Goal: Information Seeking & Learning: Find specific fact

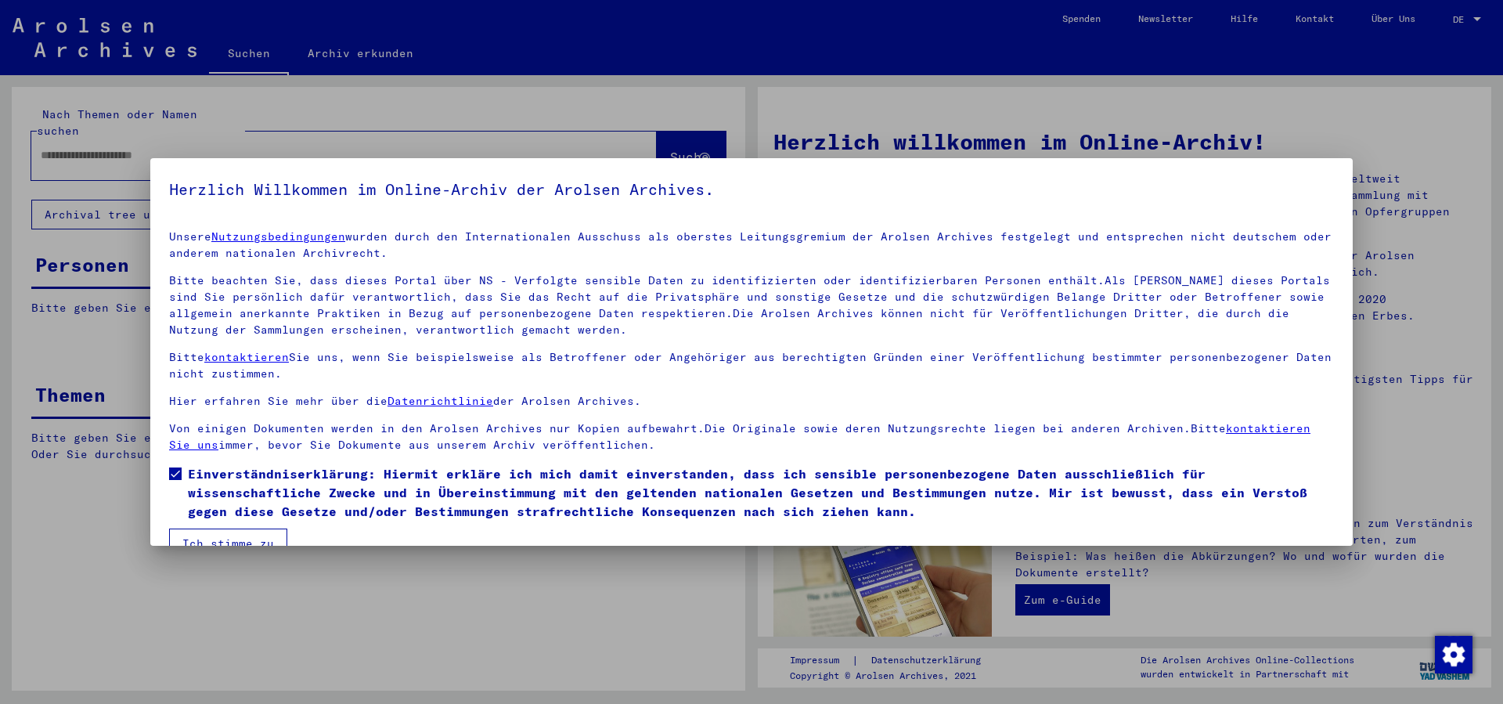
click at [233, 537] on button "Ich stimme zu" at bounding box center [228, 543] width 118 height 30
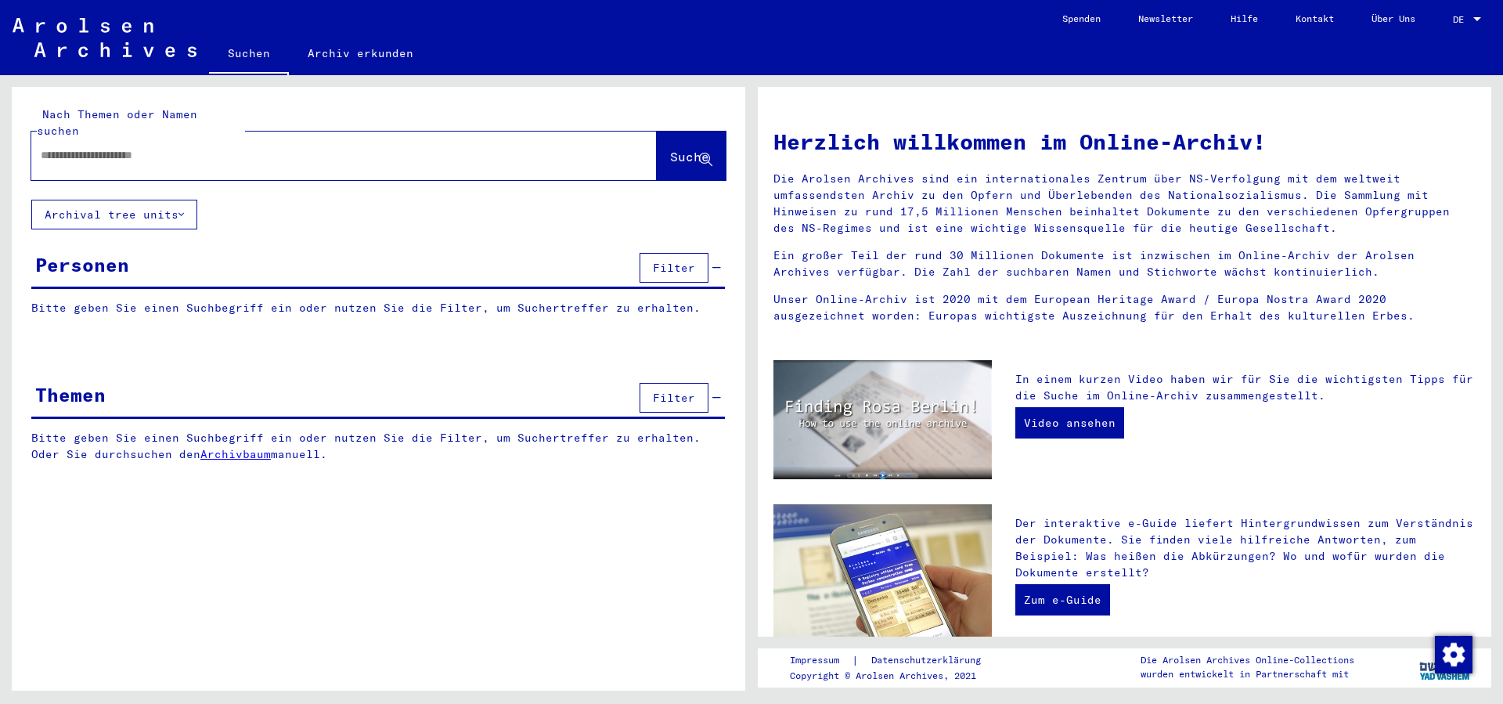
click at [130, 147] on input "text" at bounding box center [325, 155] width 569 height 16
type input "**********"
click at [670, 149] on span "Suche" at bounding box center [689, 157] width 39 height 16
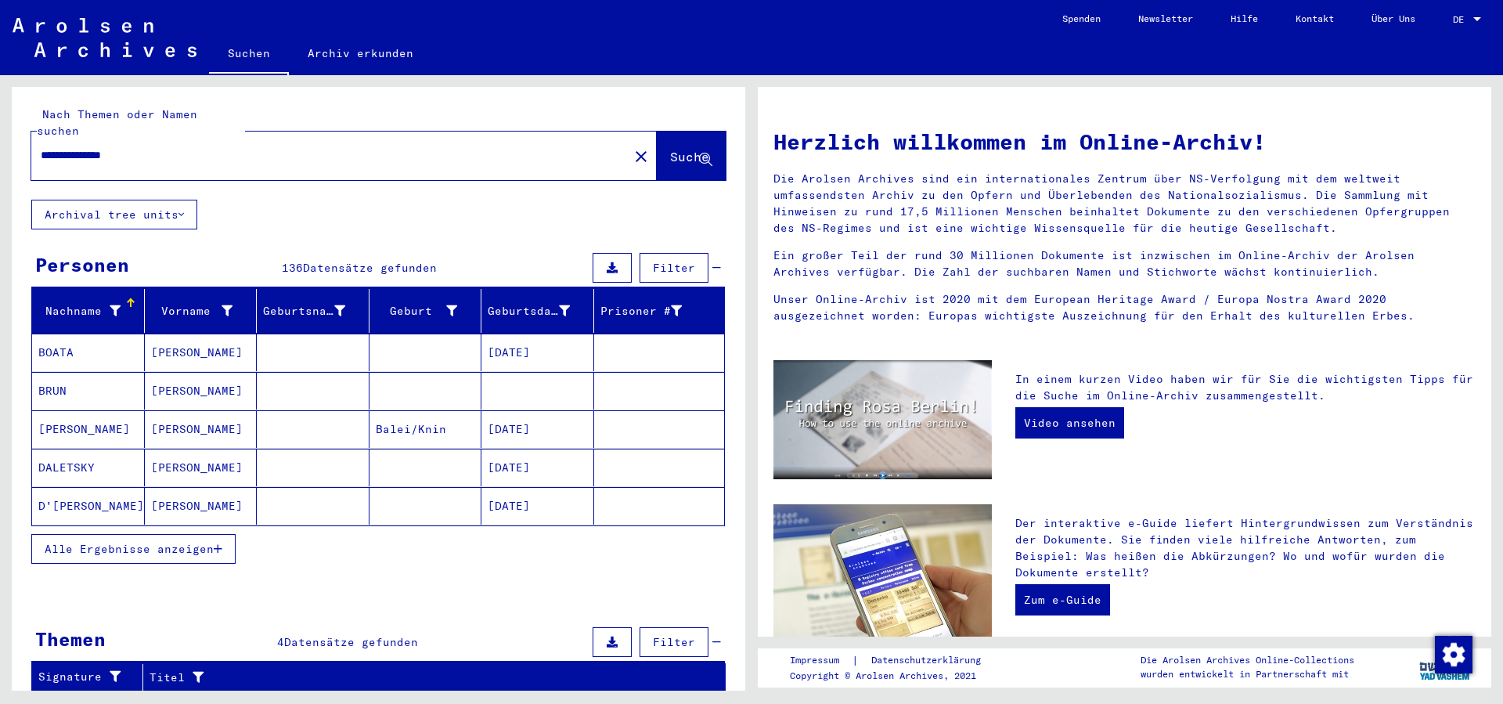
click at [200, 542] on span "Alle Ergebnisse anzeigen" at bounding box center [129, 549] width 169 height 14
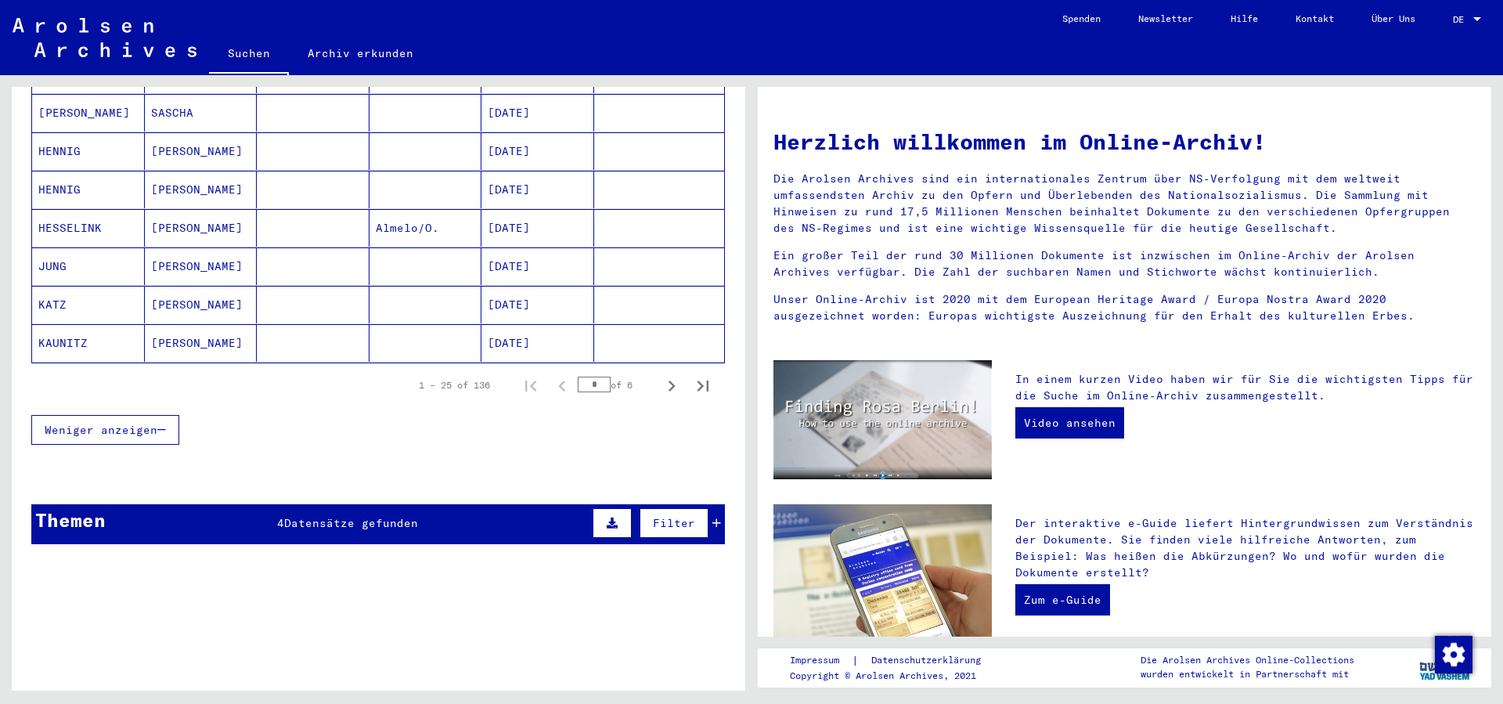
scroll to position [846, 0]
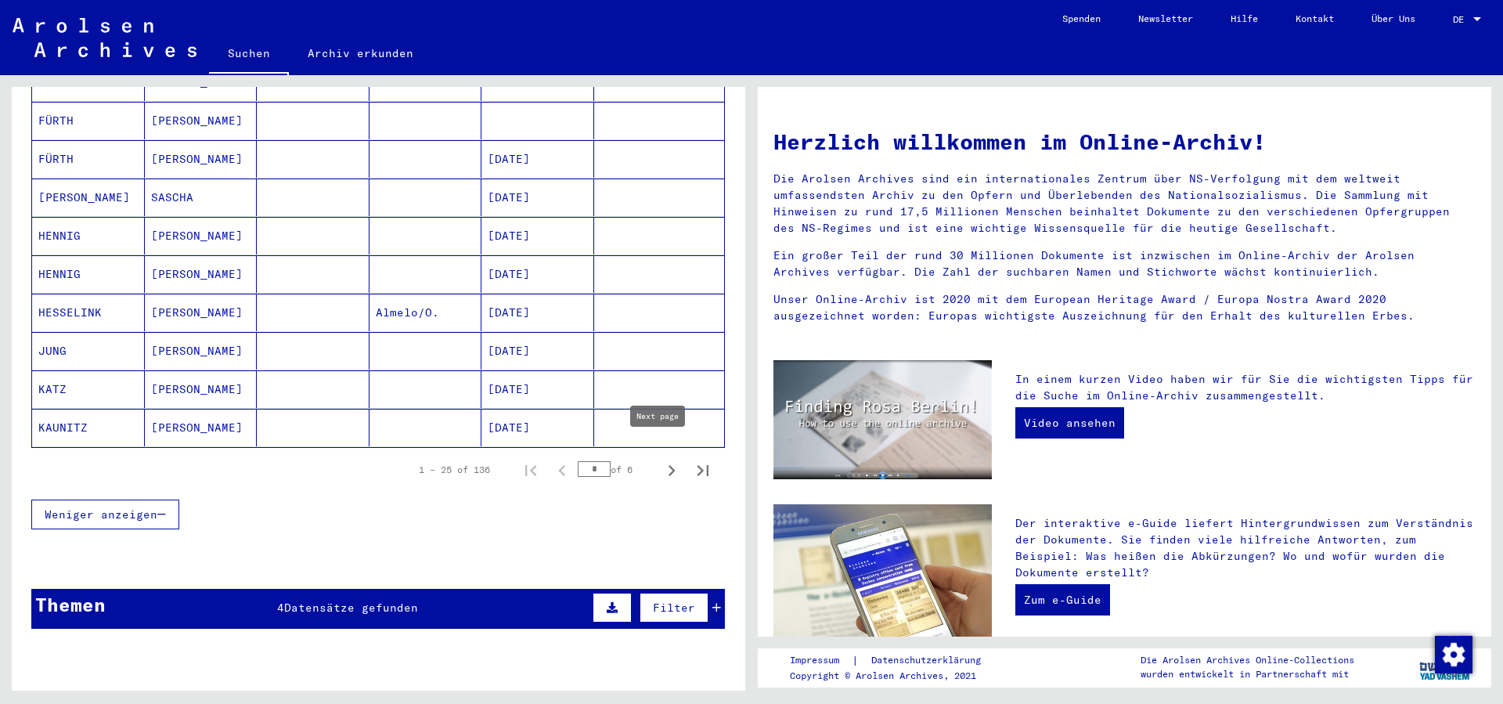
click at [661, 460] on icon "Next page" at bounding box center [672, 471] width 22 height 22
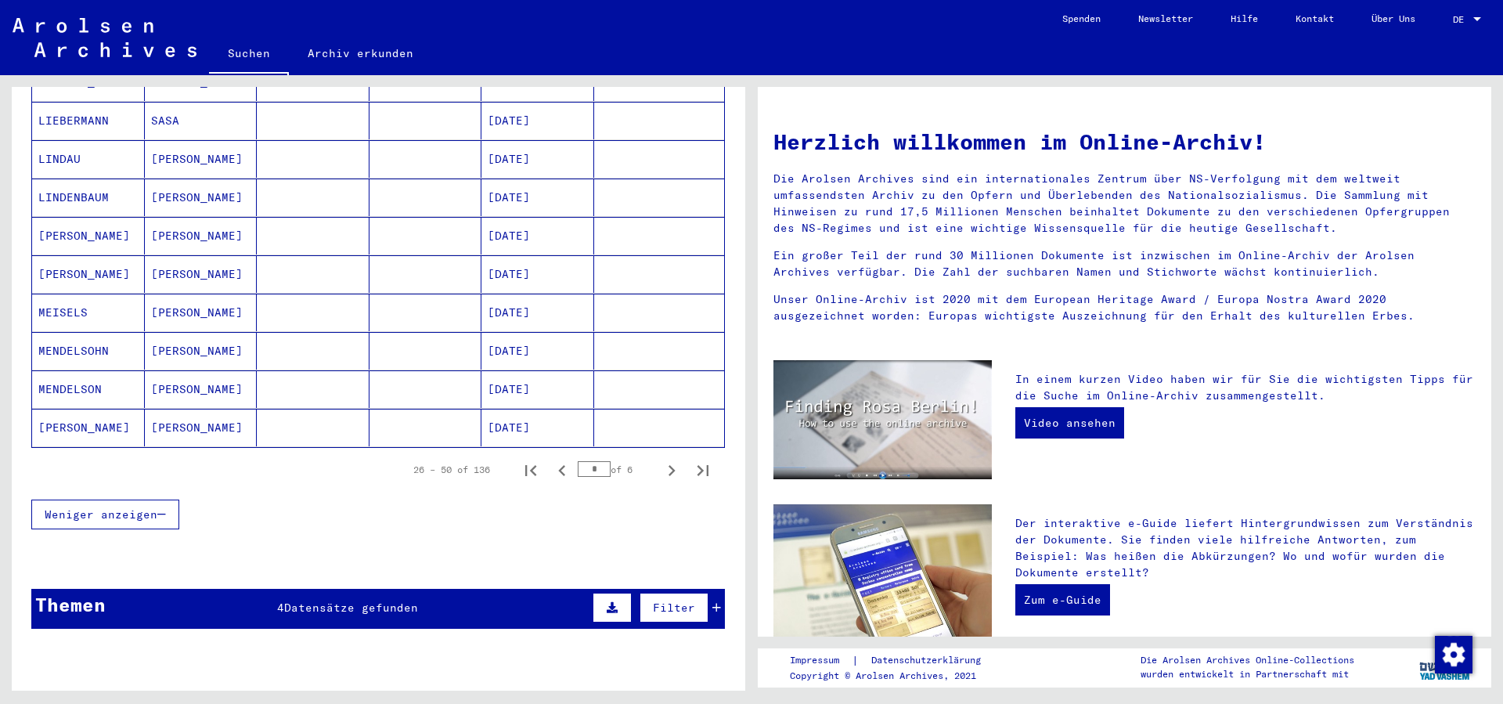
click at [197, 255] on mat-cell "[PERSON_NAME]" at bounding box center [201, 274] width 113 height 38
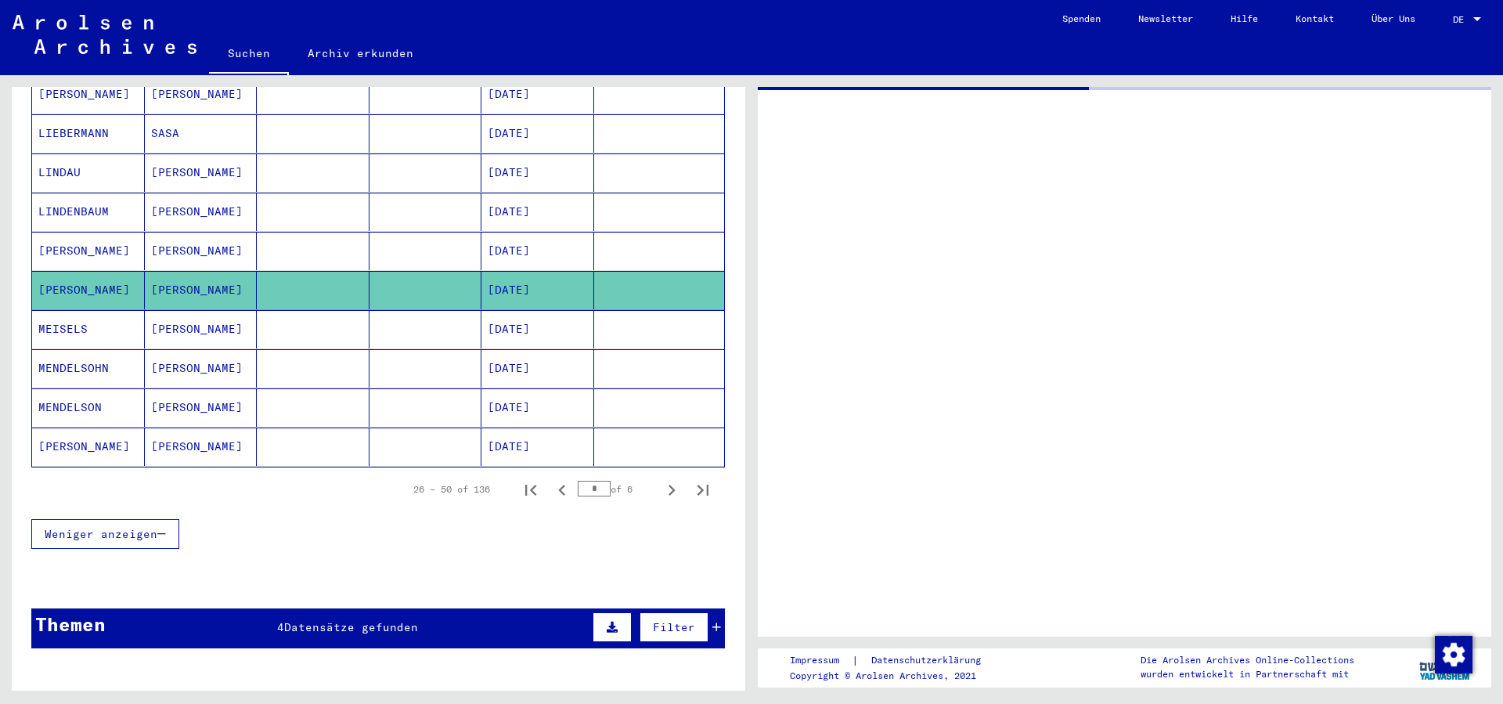
scroll to position [859, 0]
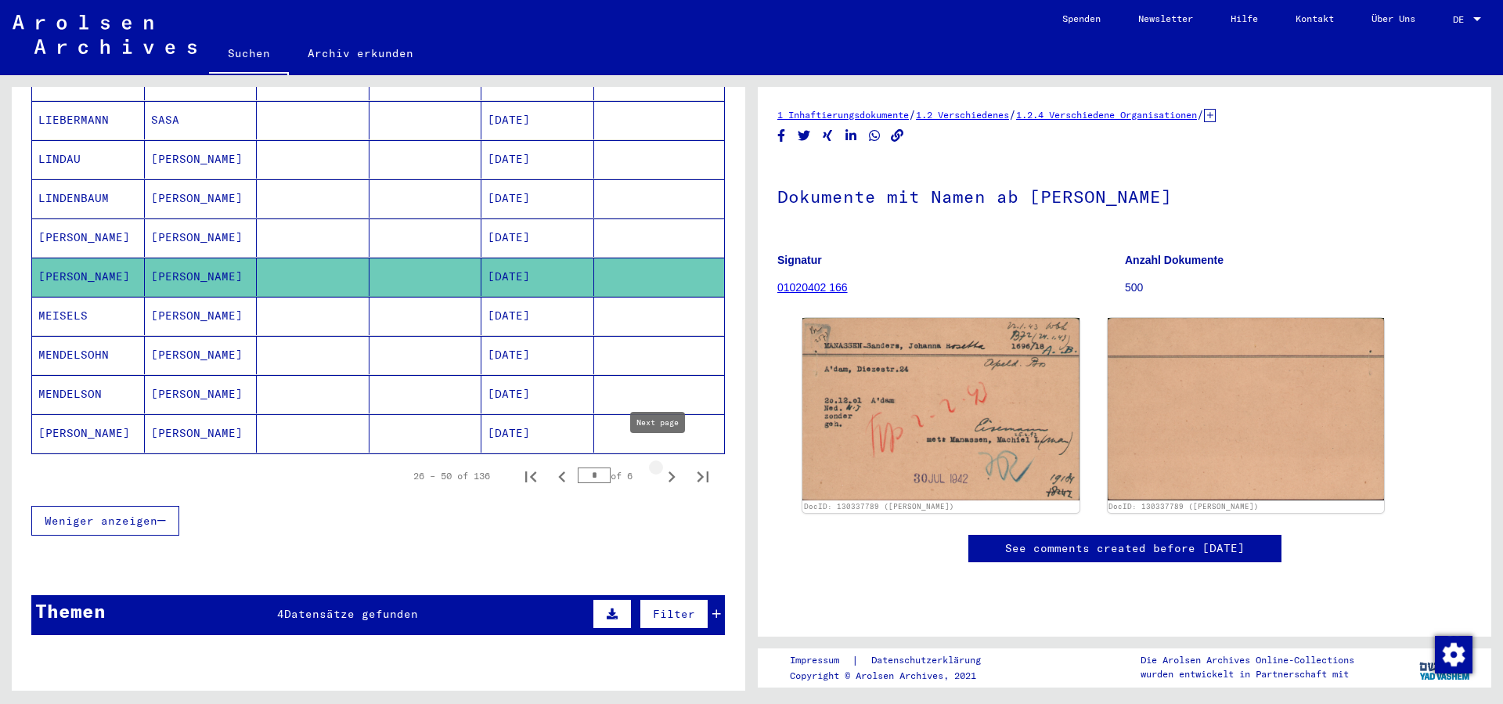
click at [669, 471] on icon "Next page" at bounding box center [672, 476] width 7 height 11
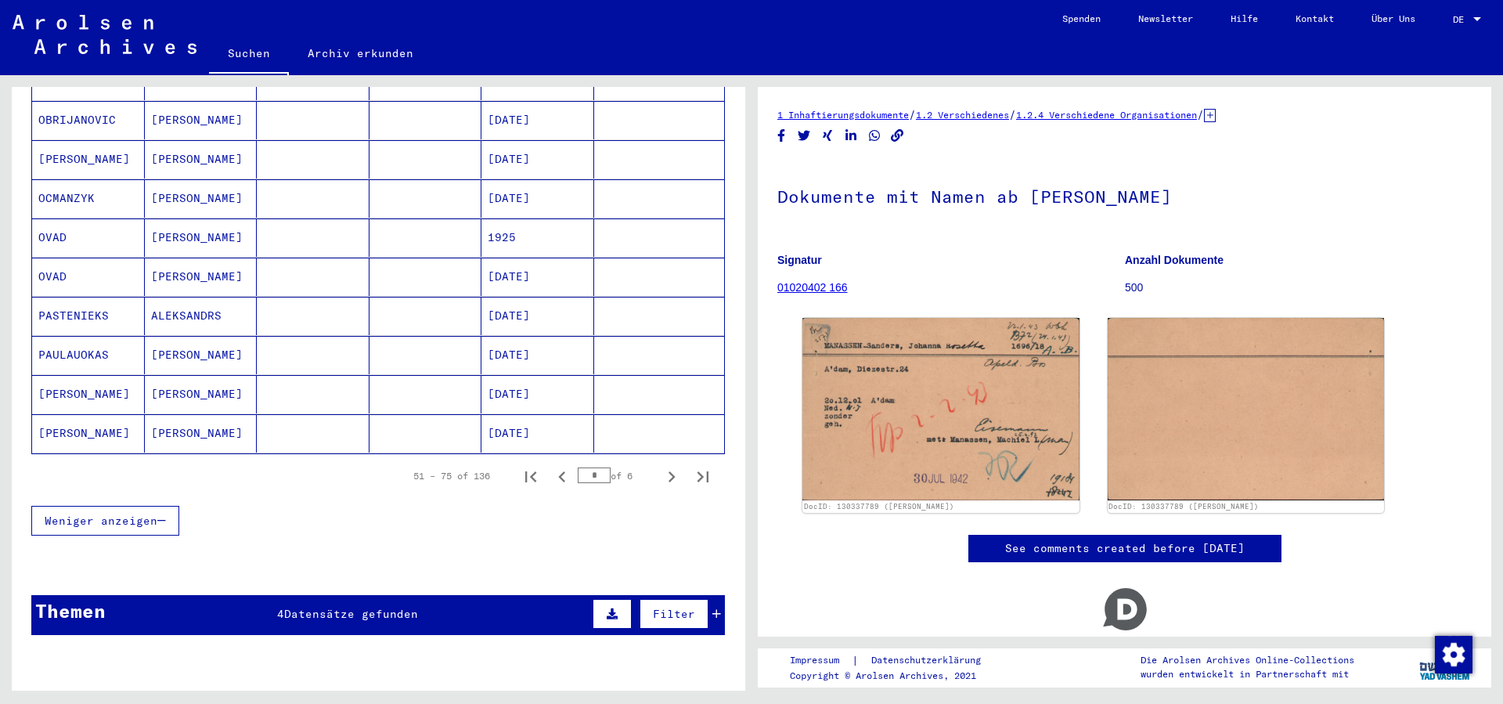
click at [669, 471] on icon "Next page" at bounding box center [672, 476] width 7 height 11
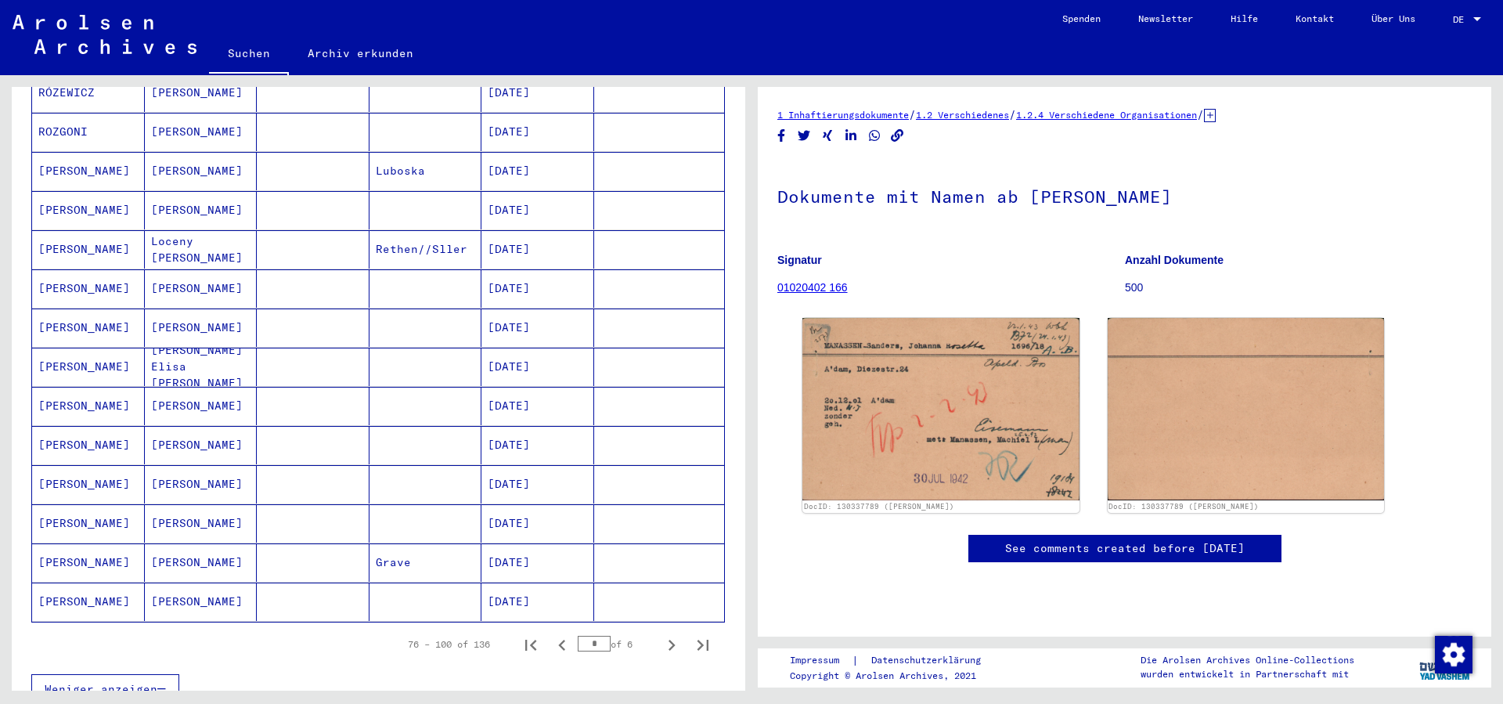
scroll to position [690, 0]
click at [220, 275] on mat-cell "[PERSON_NAME]" at bounding box center [201, 289] width 113 height 38
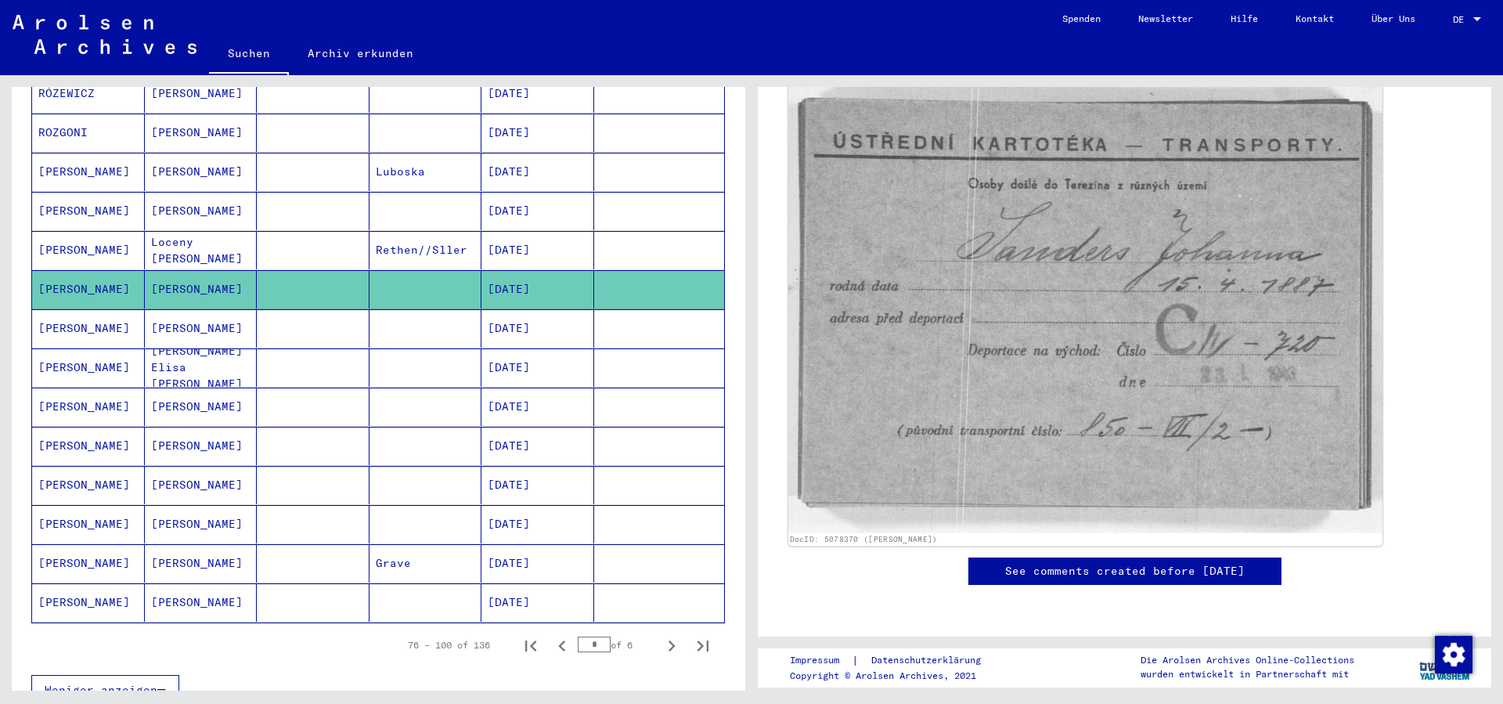
scroll to position [338, 0]
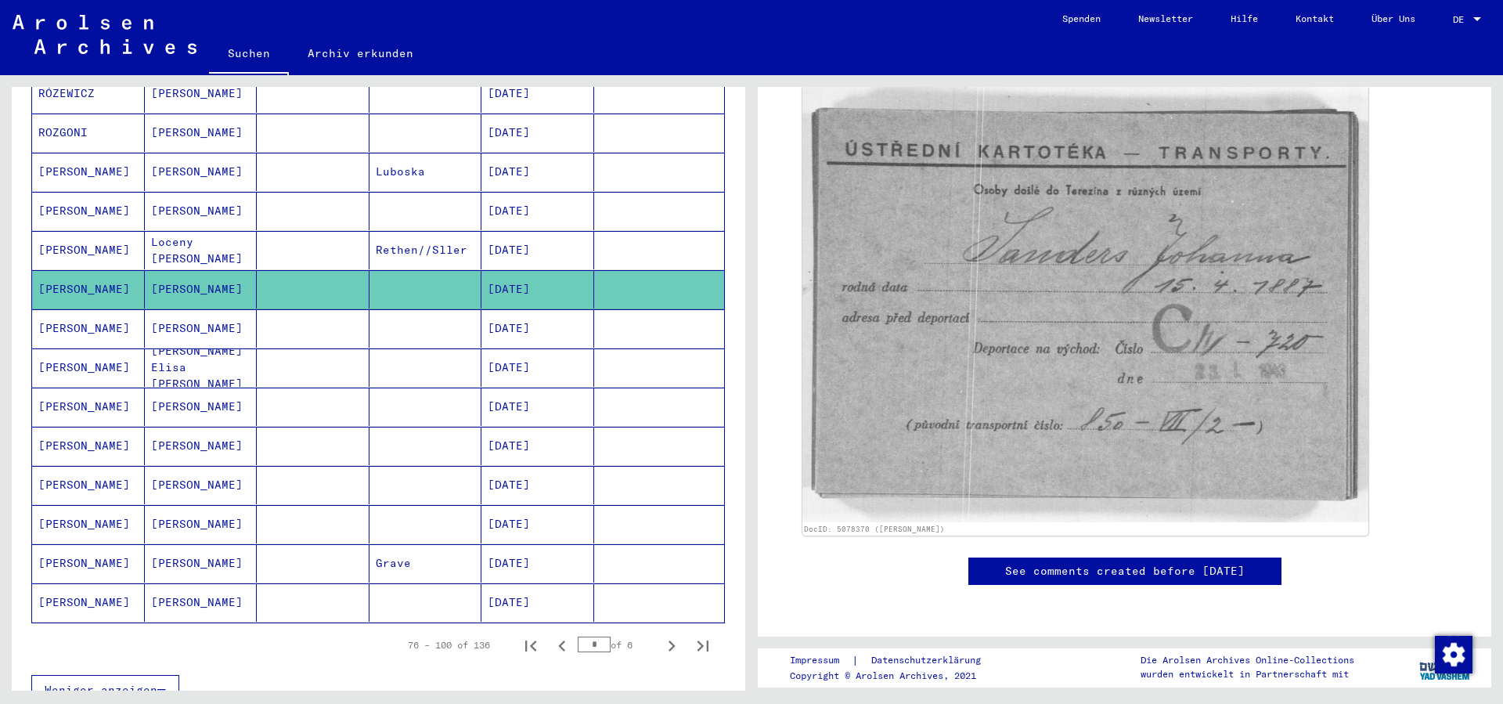
click at [413, 317] on mat-cell at bounding box center [426, 328] width 113 height 38
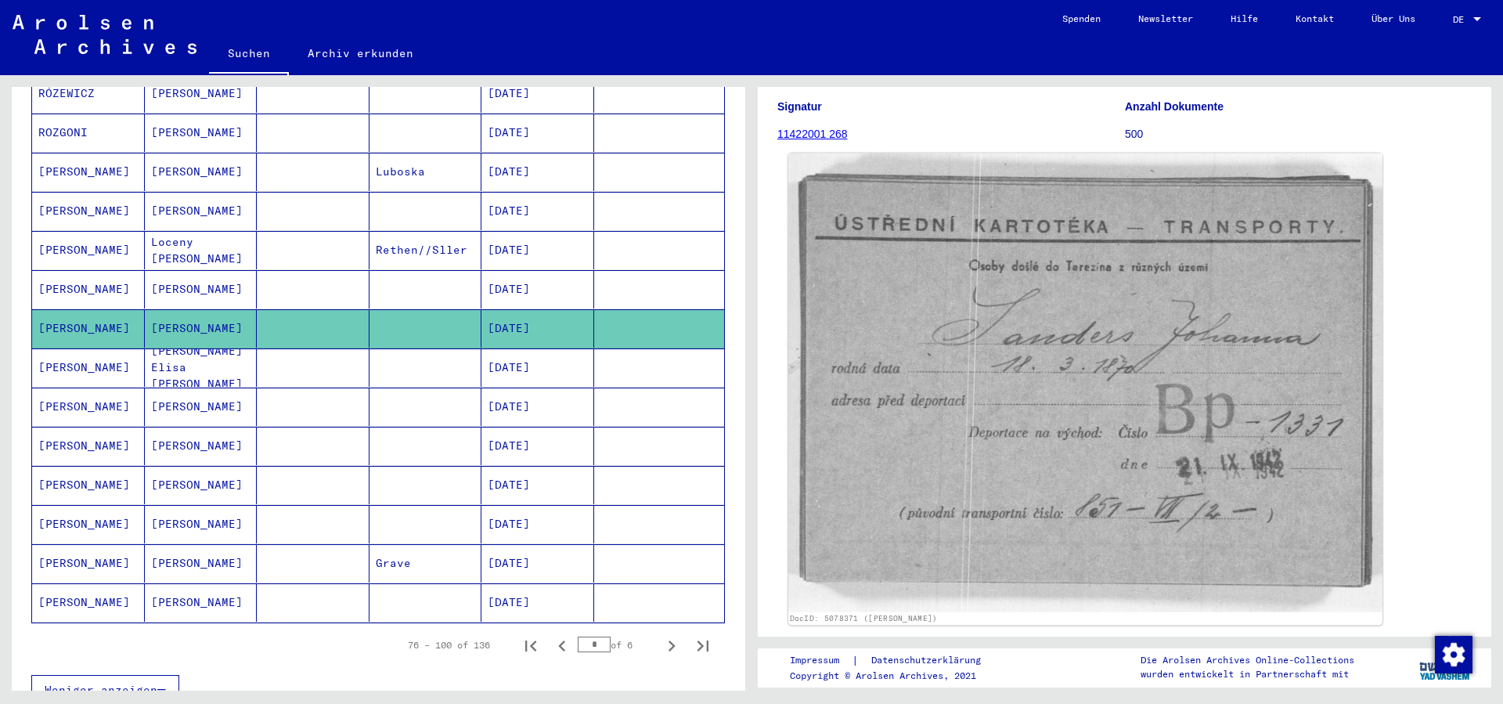
scroll to position [169, 0]
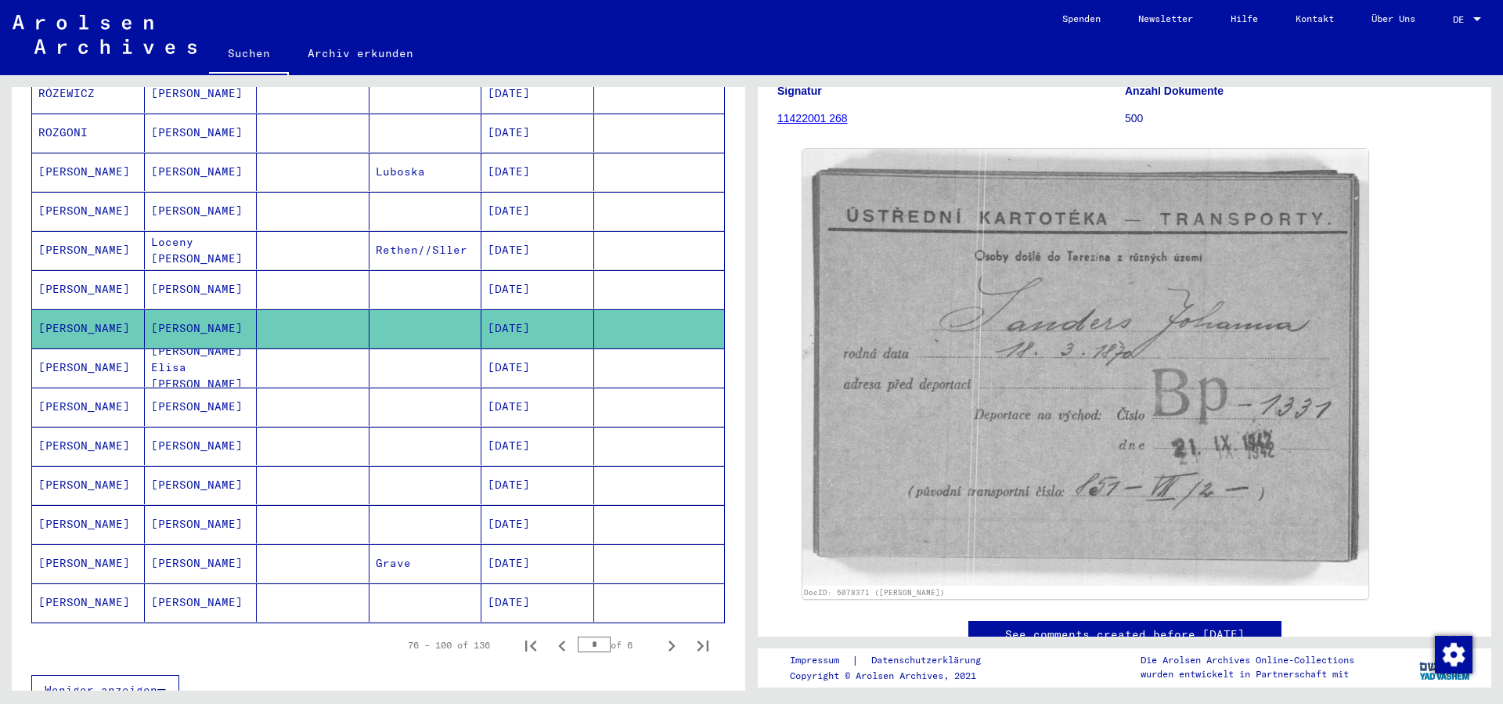
click at [318, 353] on mat-cell at bounding box center [313, 367] width 113 height 38
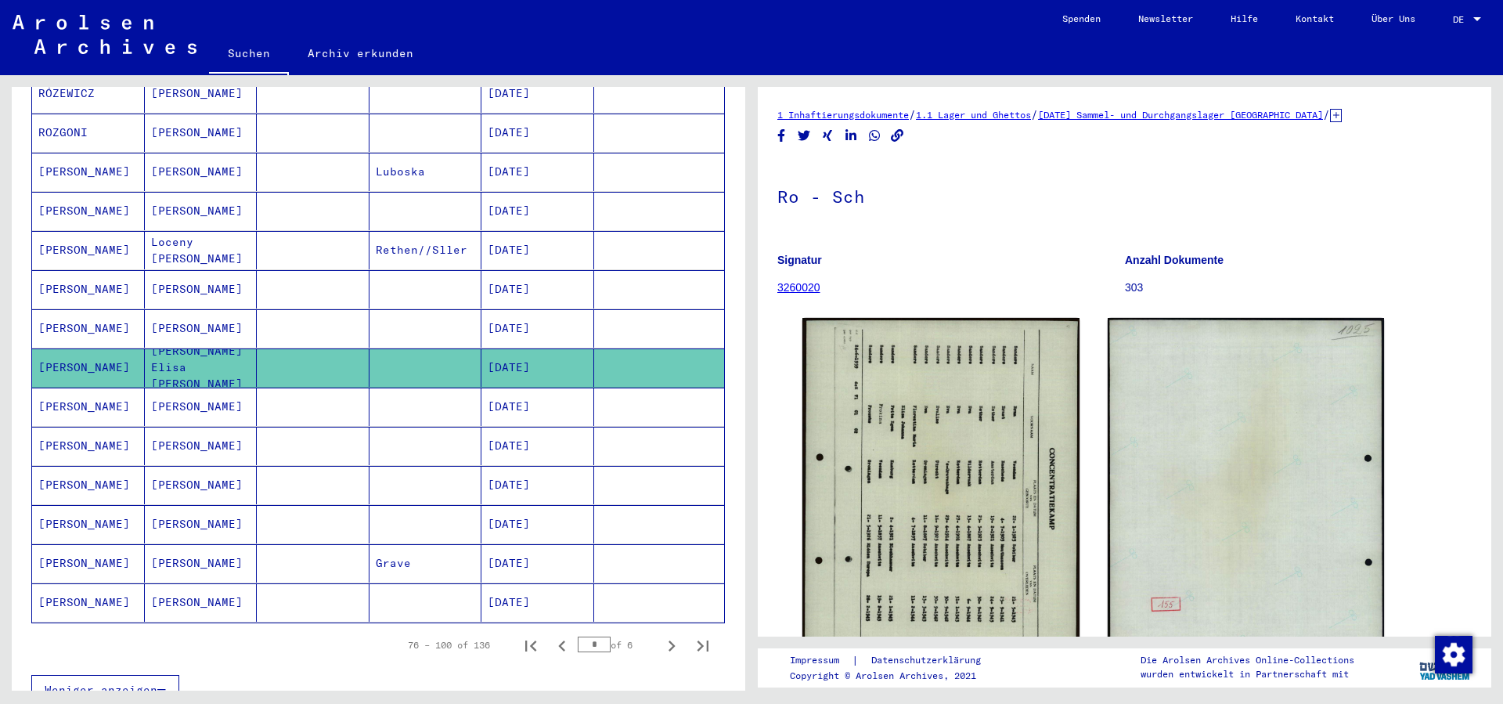
click at [312, 400] on mat-cell at bounding box center [313, 407] width 113 height 38
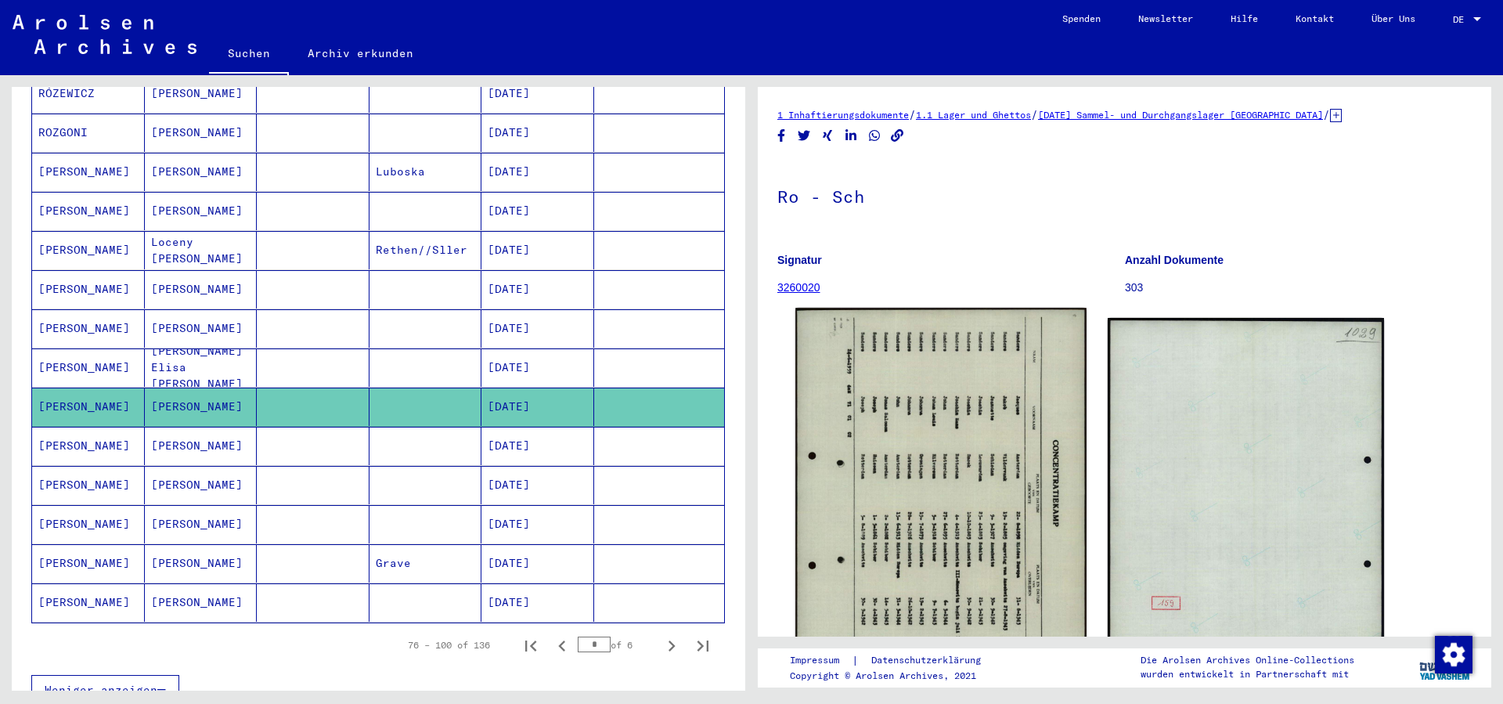
click at [997, 496] on img at bounding box center [940, 511] width 290 height 407
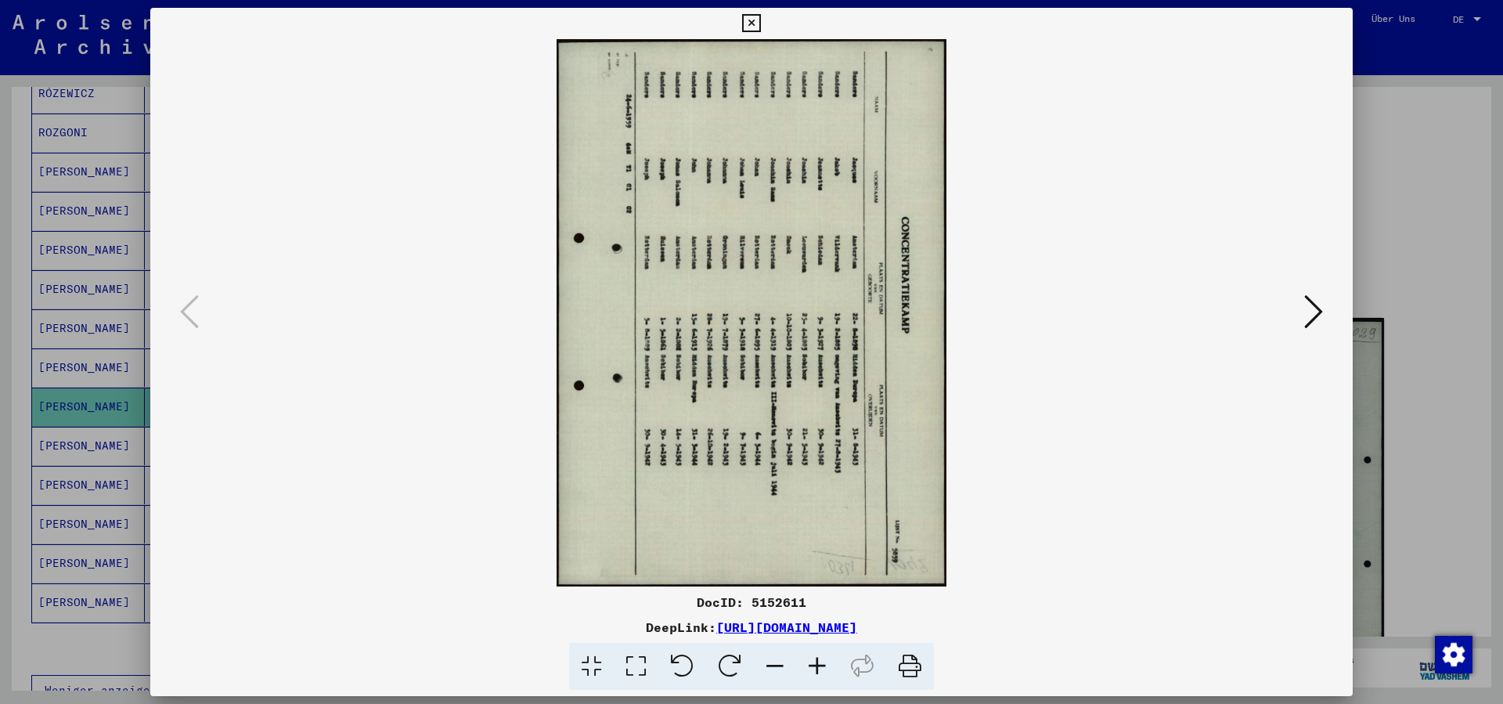
click at [681, 670] on icon at bounding box center [682, 667] width 48 height 48
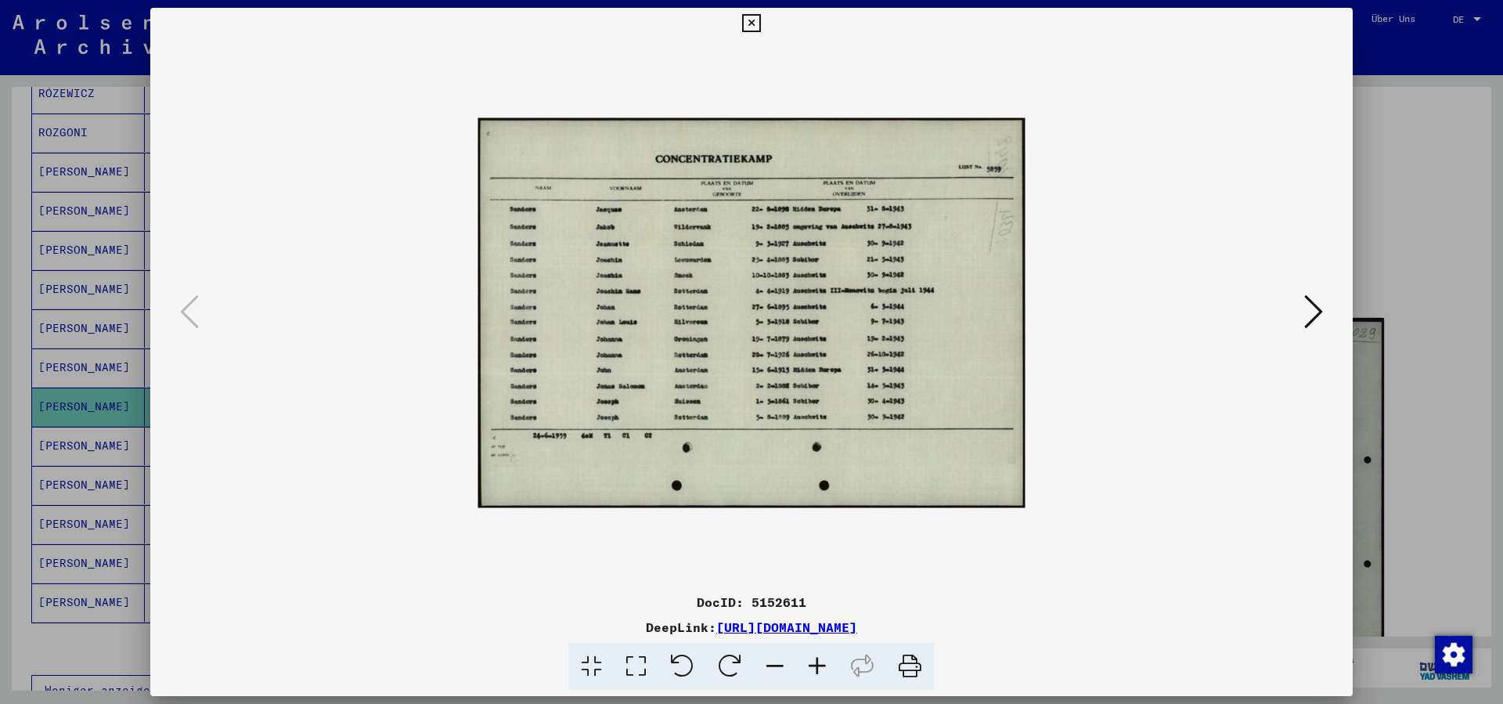
click at [826, 665] on icon at bounding box center [817, 667] width 42 height 48
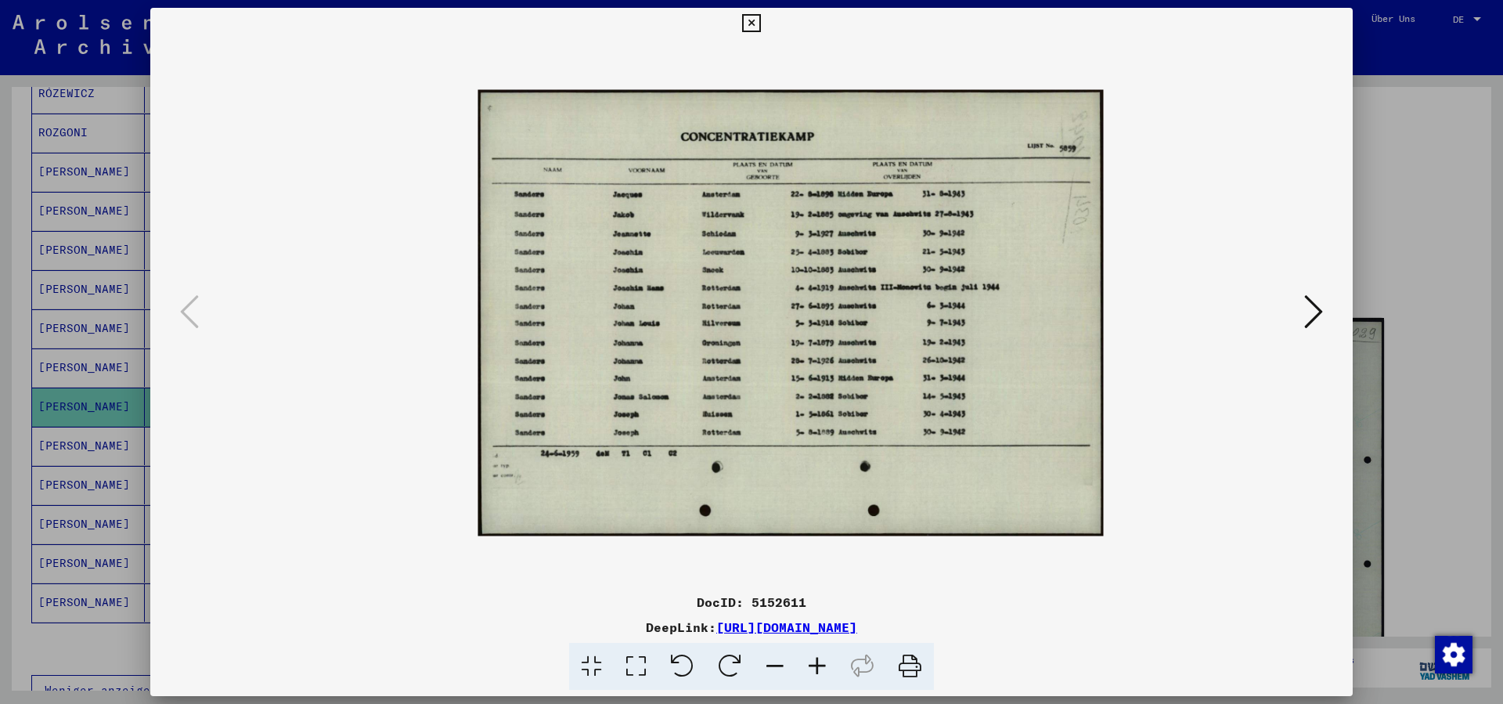
click at [826, 665] on icon at bounding box center [817, 667] width 42 height 48
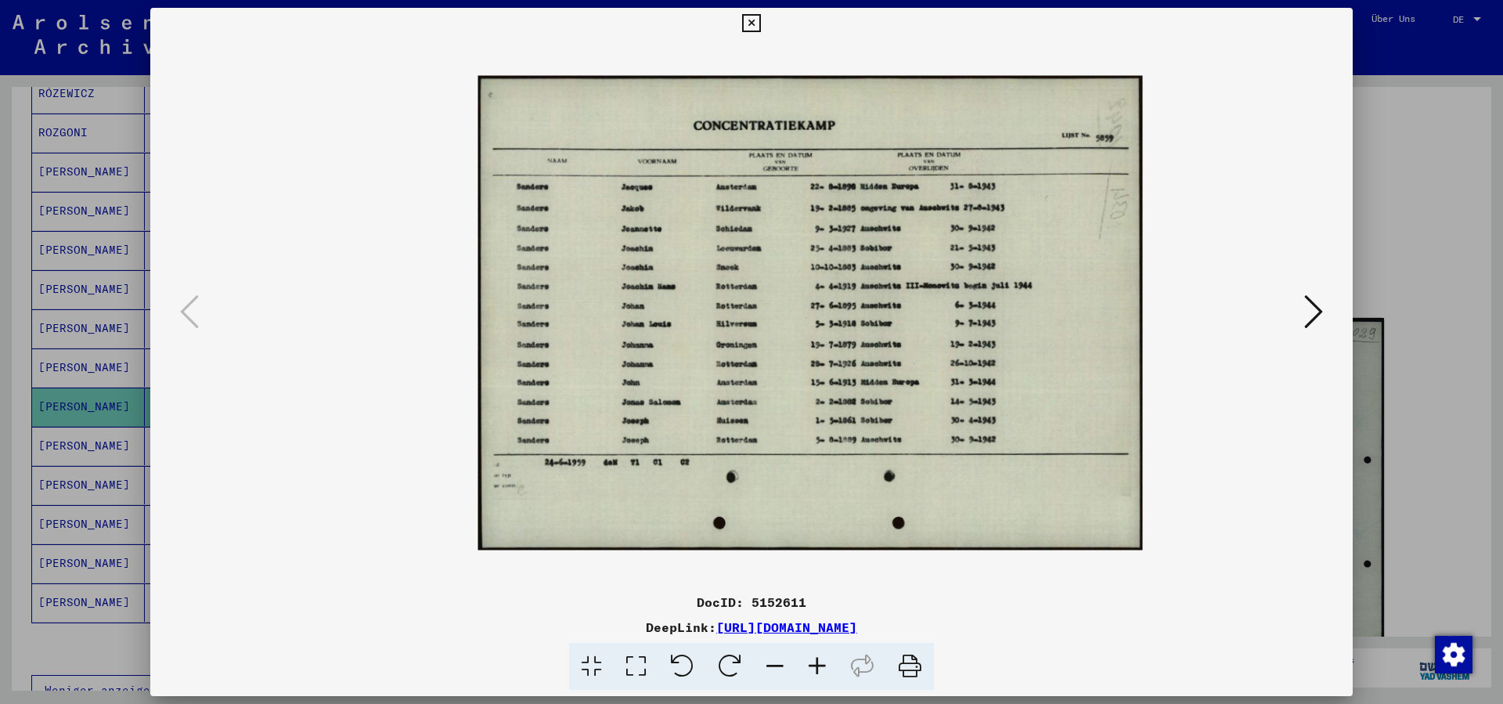
click at [826, 665] on icon at bounding box center [817, 667] width 42 height 48
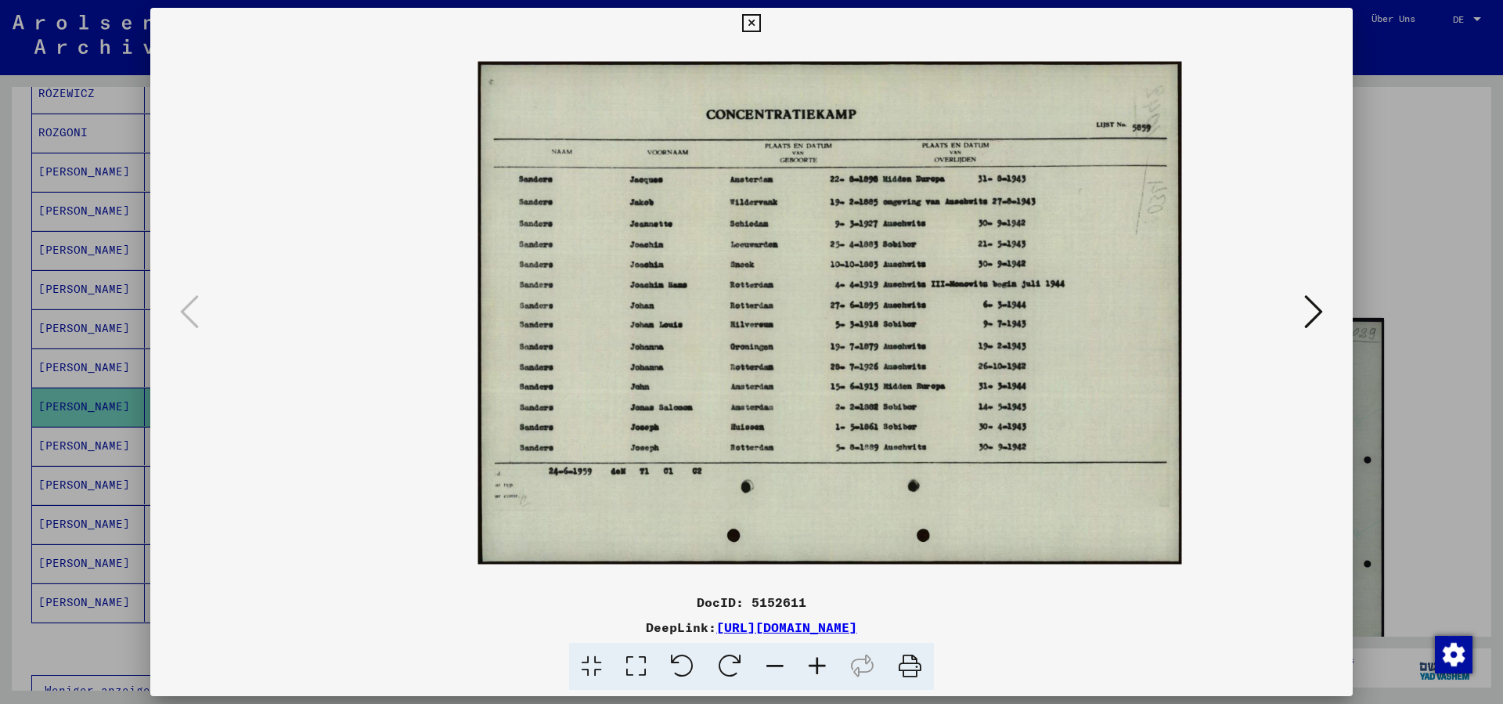
click at [826, 665] on icon at bounding box center [817, 667] width 42 height 48
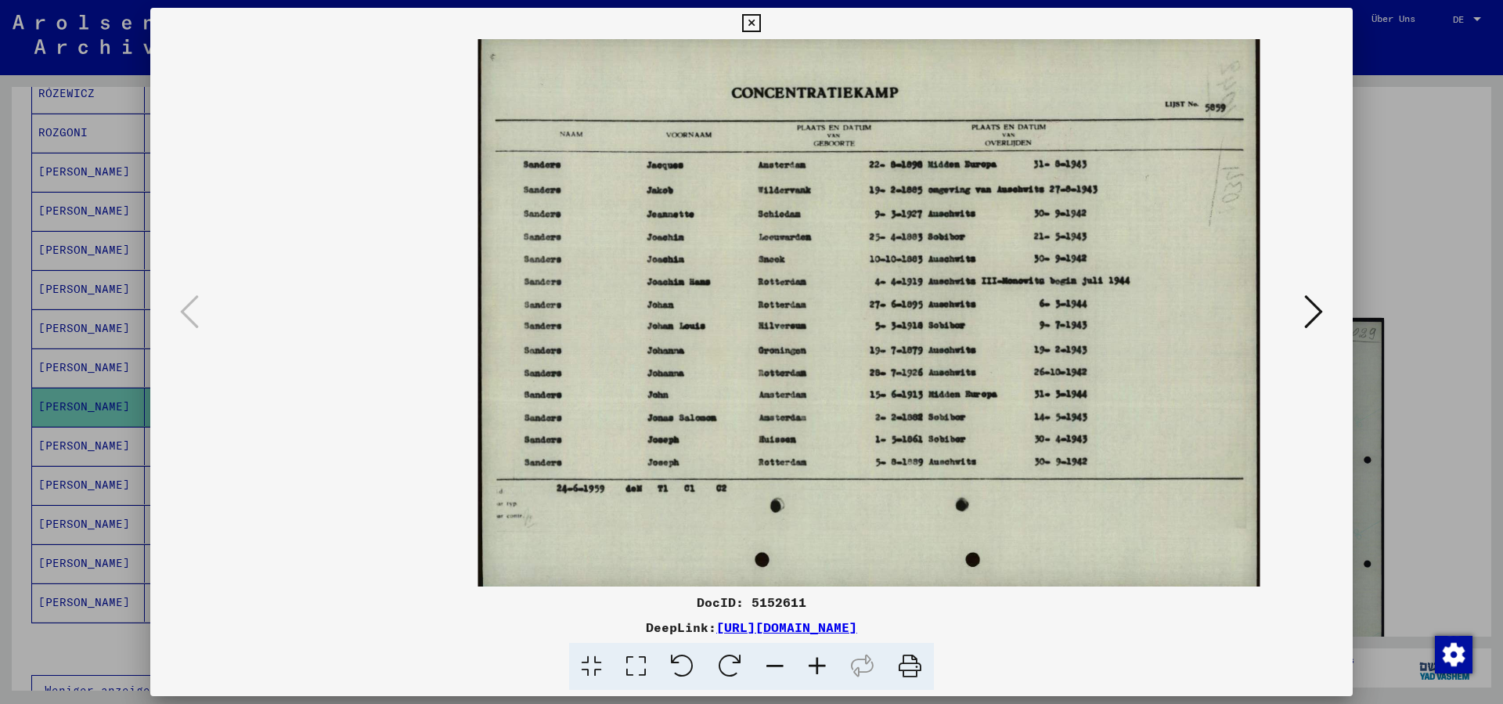
click at [826, 665] on icon at bounding box center [817, 667] width 42 height 48
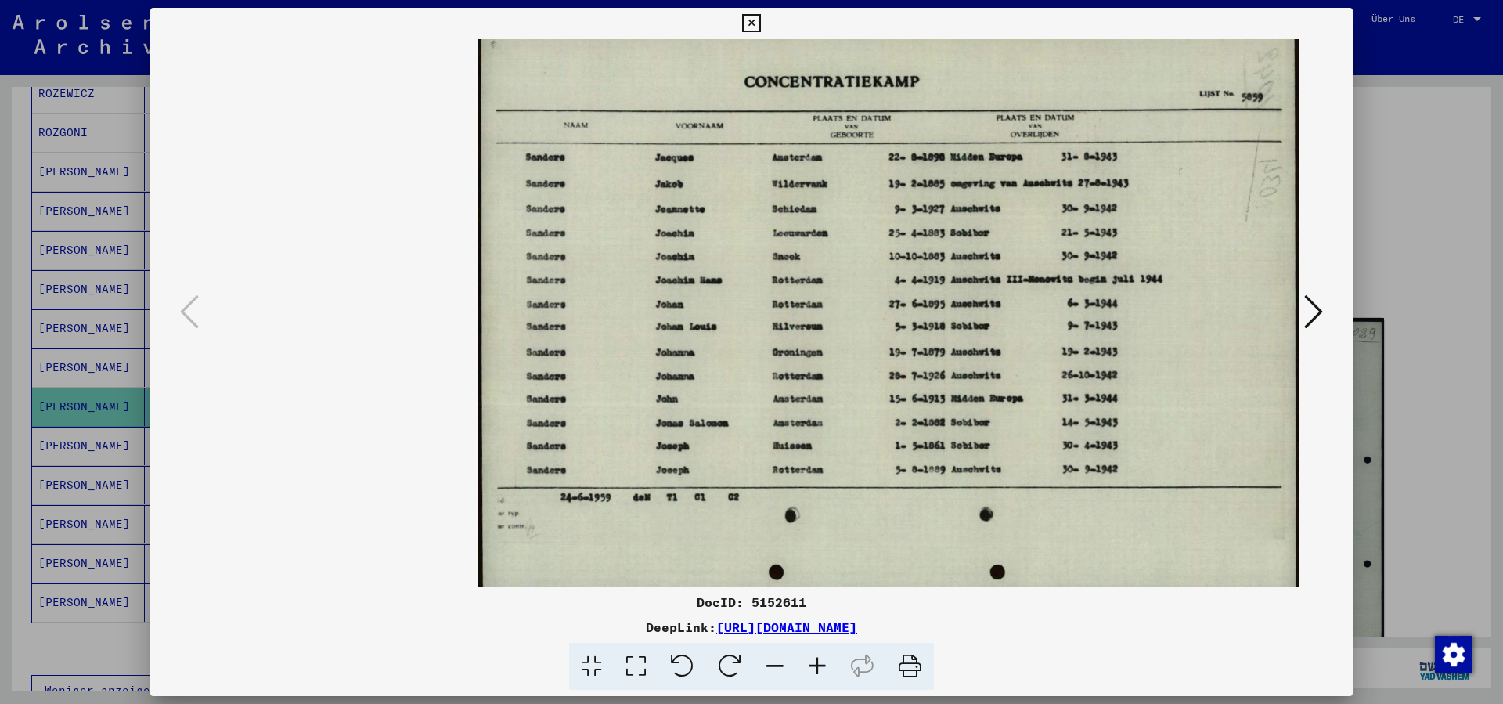
click at [826, 665] on icon at bounding box center [817, 667] width 42 height 48
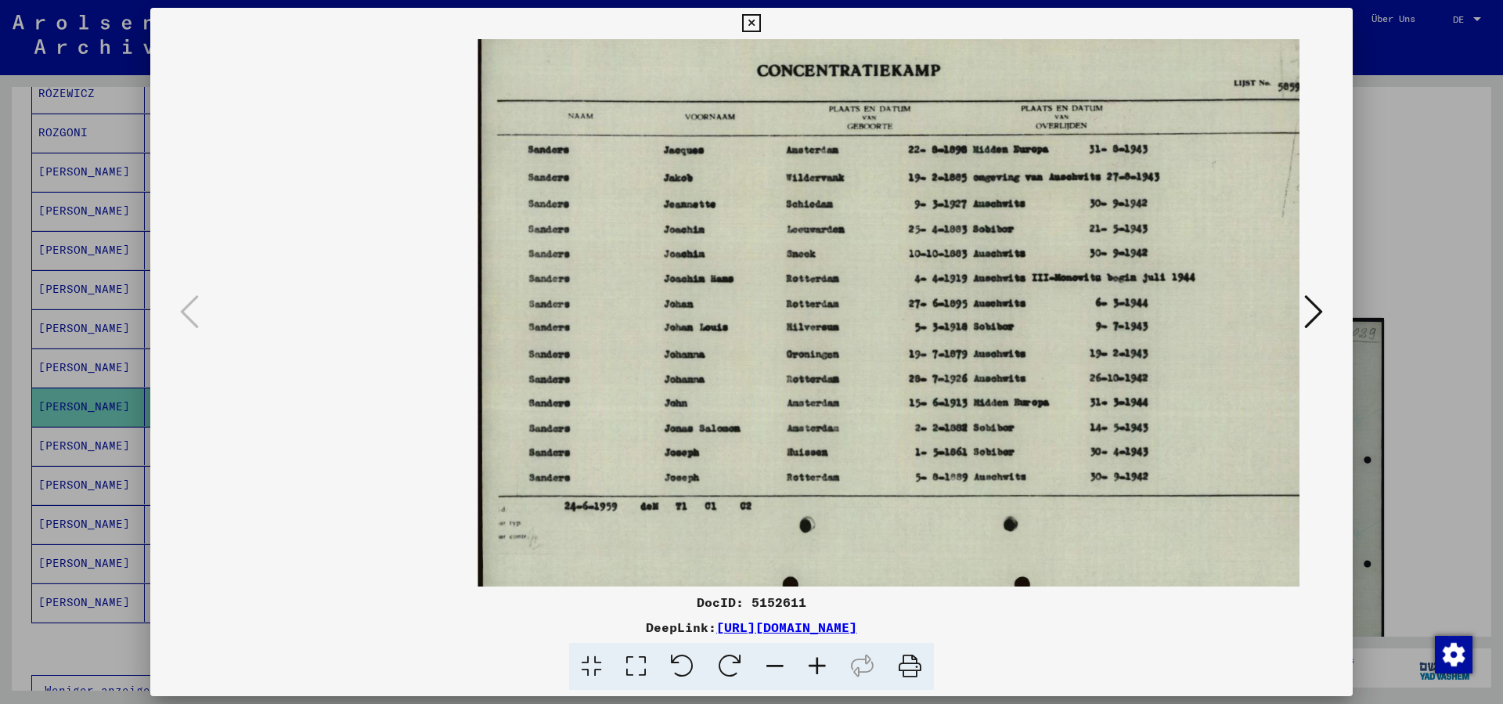
click at [760, 27] on icon at bounding box center [751, 23] width 18 height 19
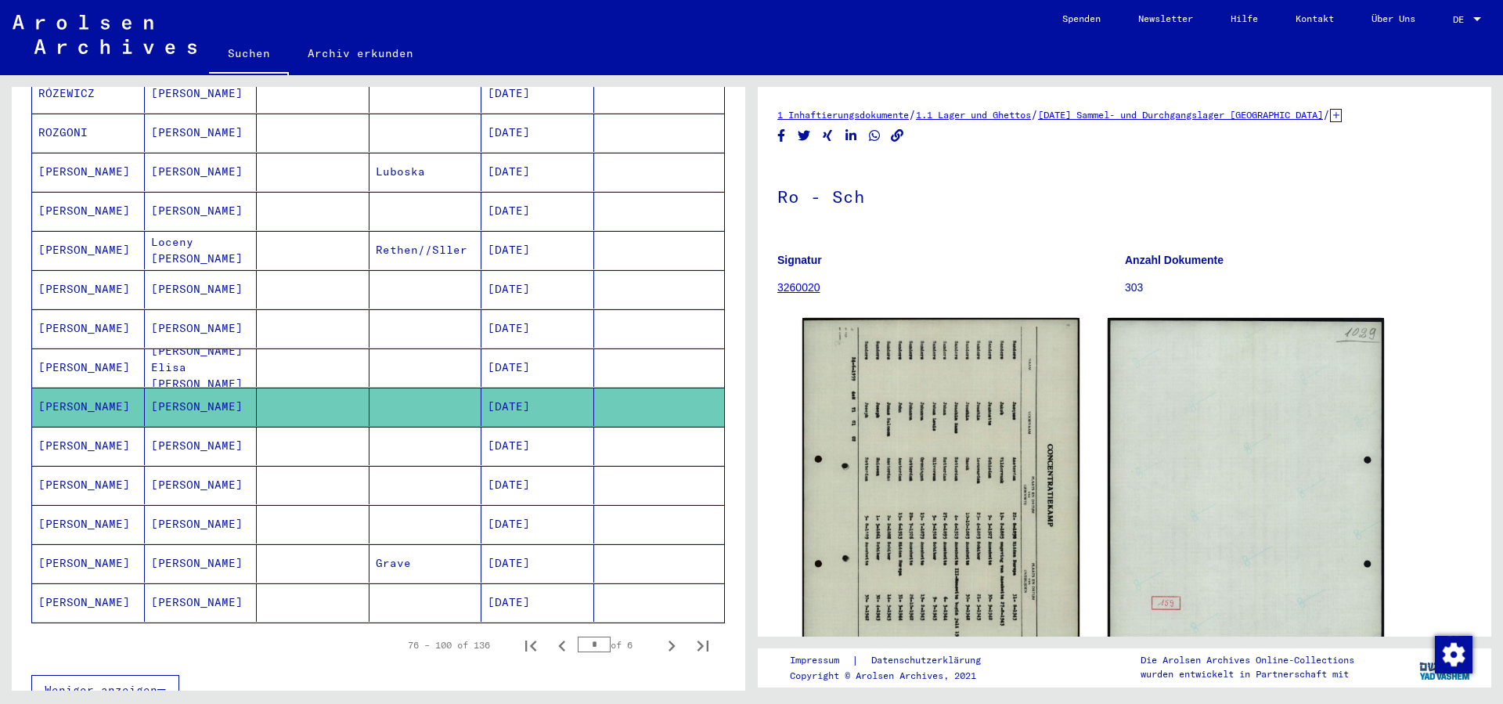
click at [184, 427] on mat-cell "[PERSON_NAME]" at bounding box center [201, 446] width 113 height 38
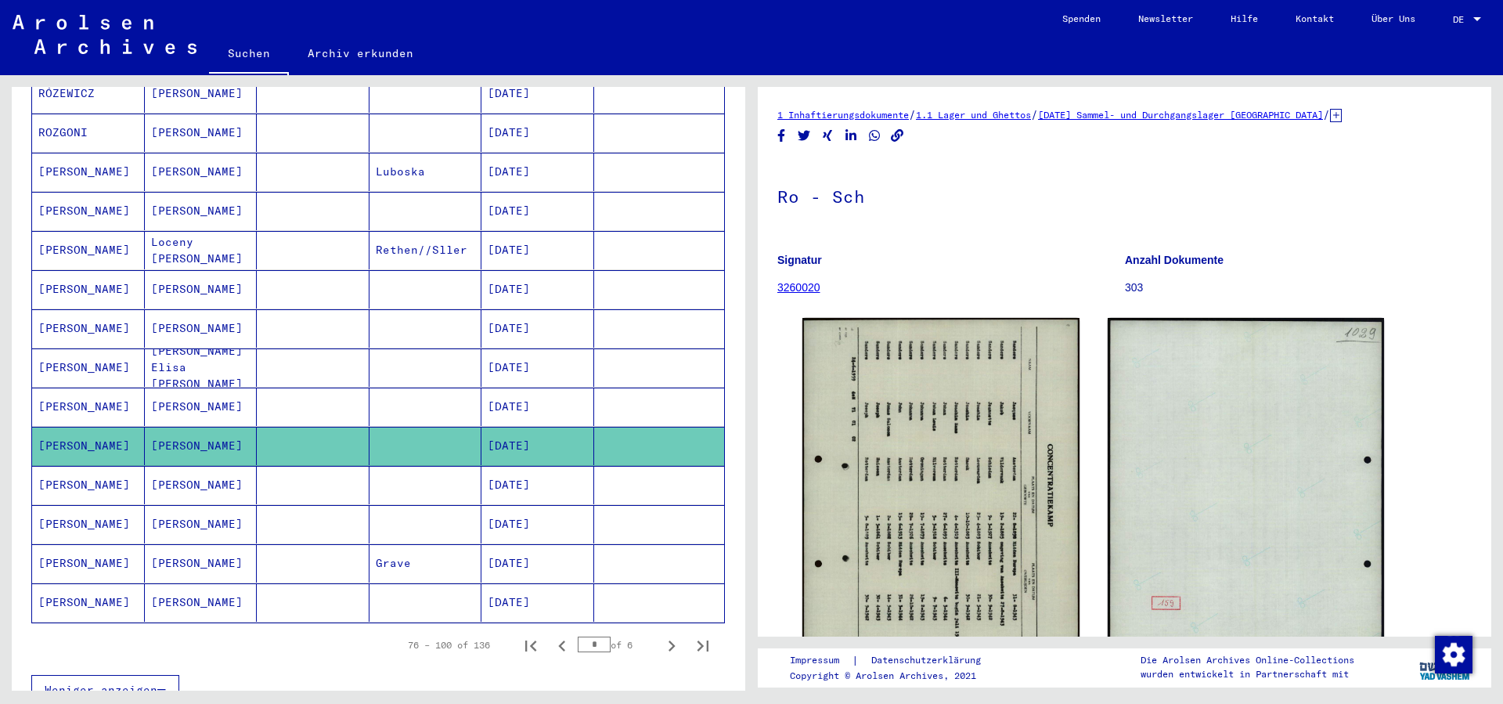
click at [184, 427] on mat-cell "[PERSON_NAME]" at bounding box center [201, 446] width 113 height 38
click at [188, 468] on mat-cell "[PERSON_NAME]" at bounding box center [201, 485] width 113 height 38
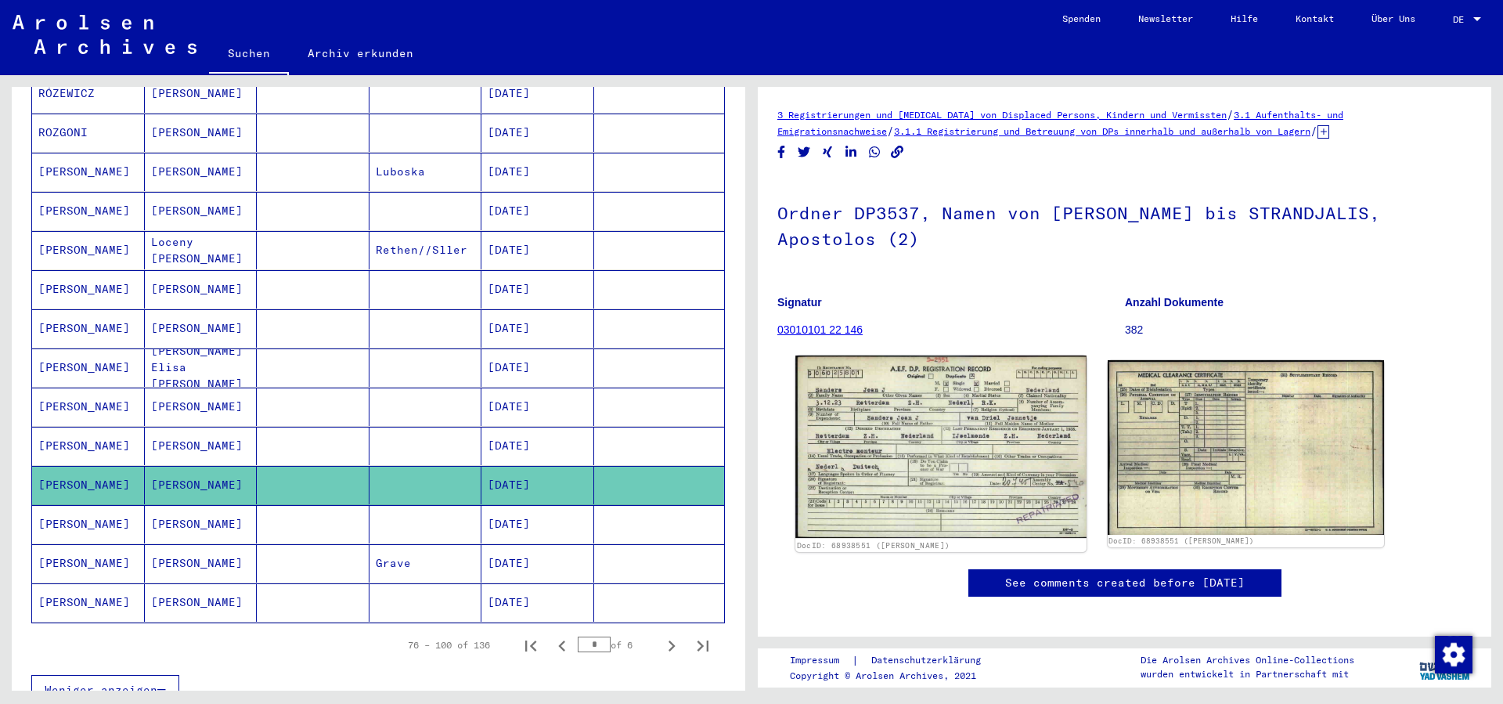
click at [995, 493] on img at bounding box center [940, 446] width 290 height 183
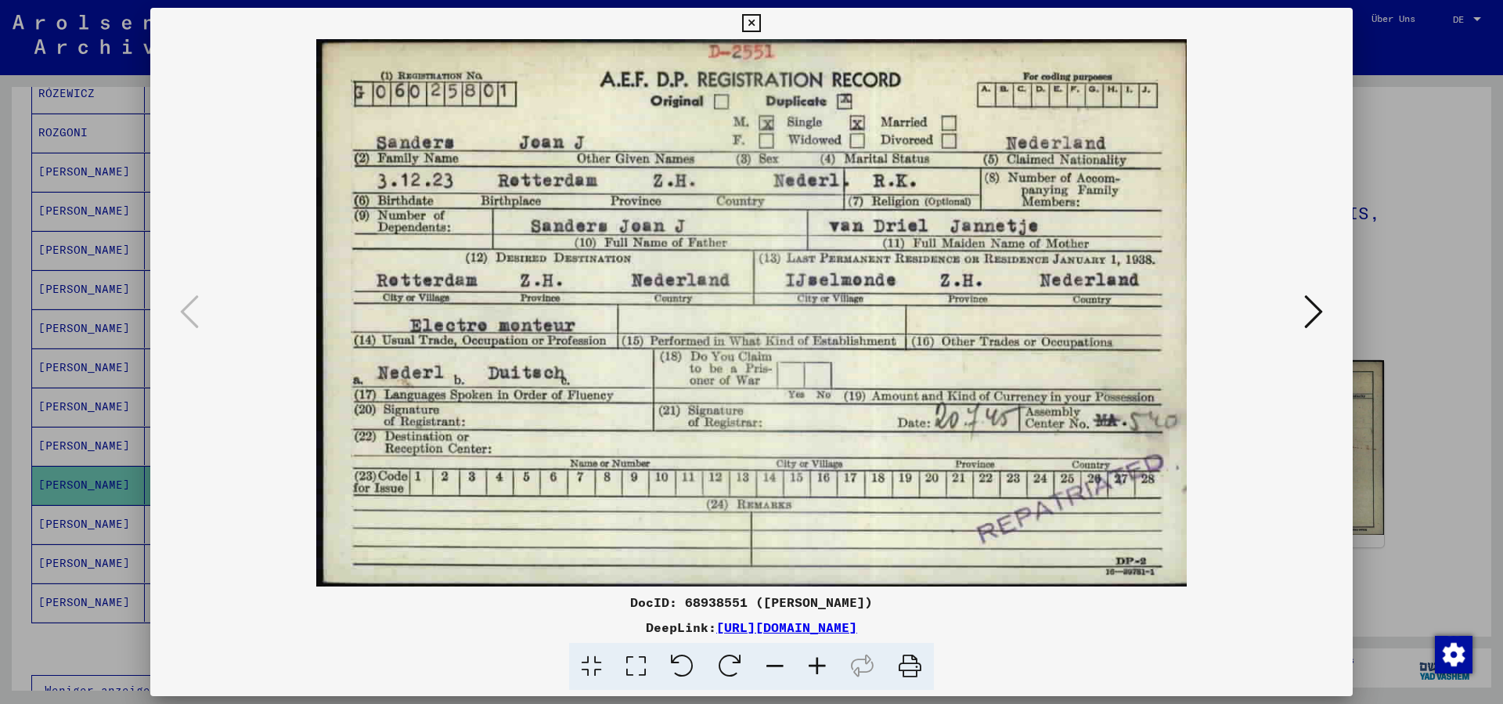
click at [760, 20] on icon at bounding box center [751, 23] width 18 height 19
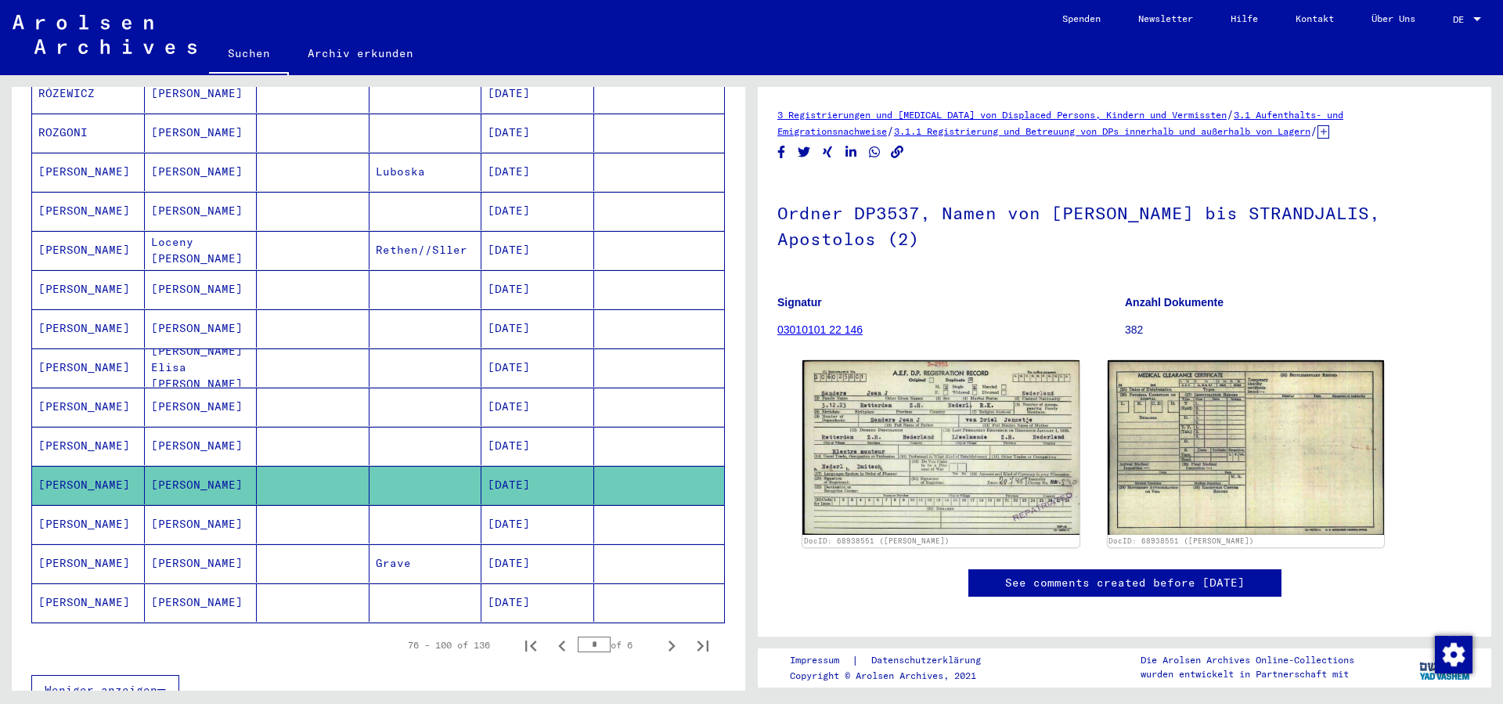
click at [176, 550] on mat-cell "[PERSON_NAME]" at bounding box center [201, 563] width 113 height 38
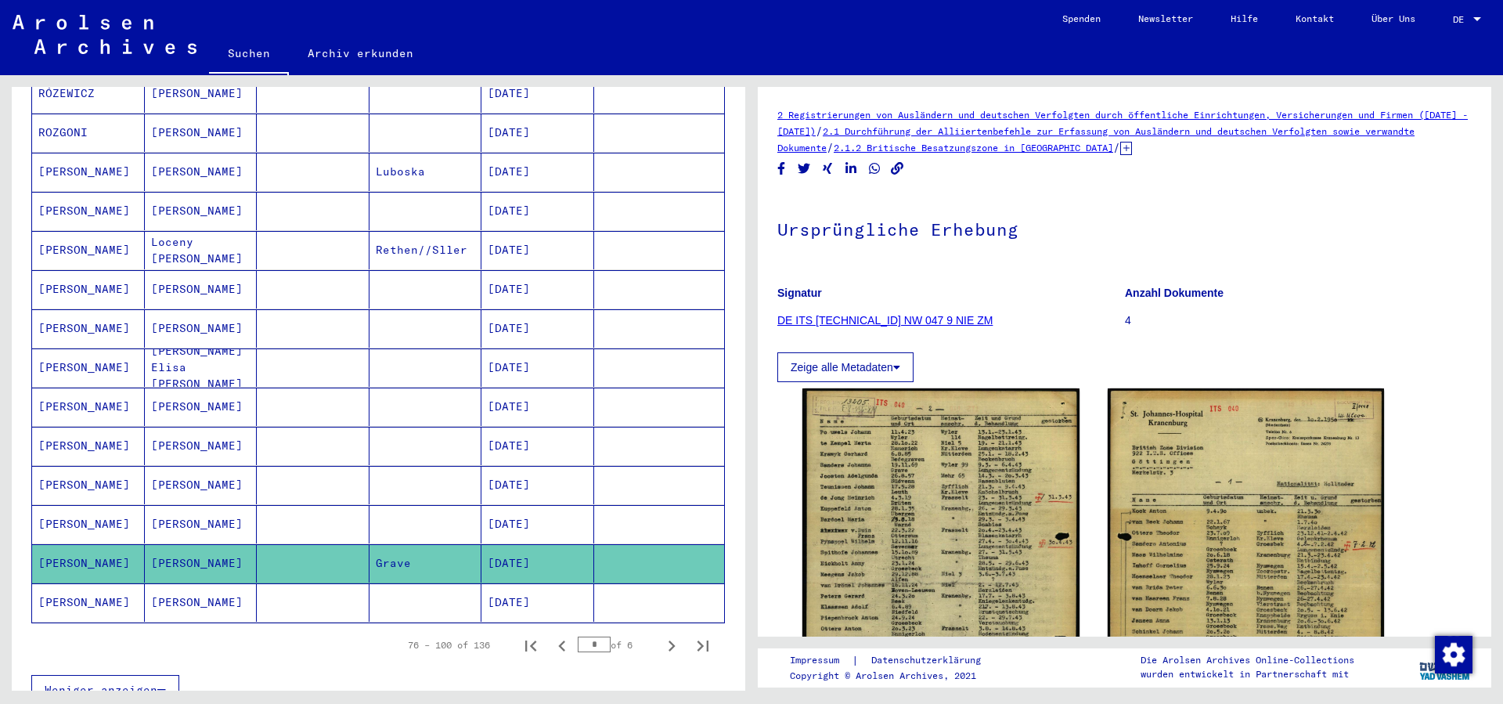
click at [189, 590] on mat-cell "[PERSON_NAME]" at bounding box center [201, 602] width 113 height 38
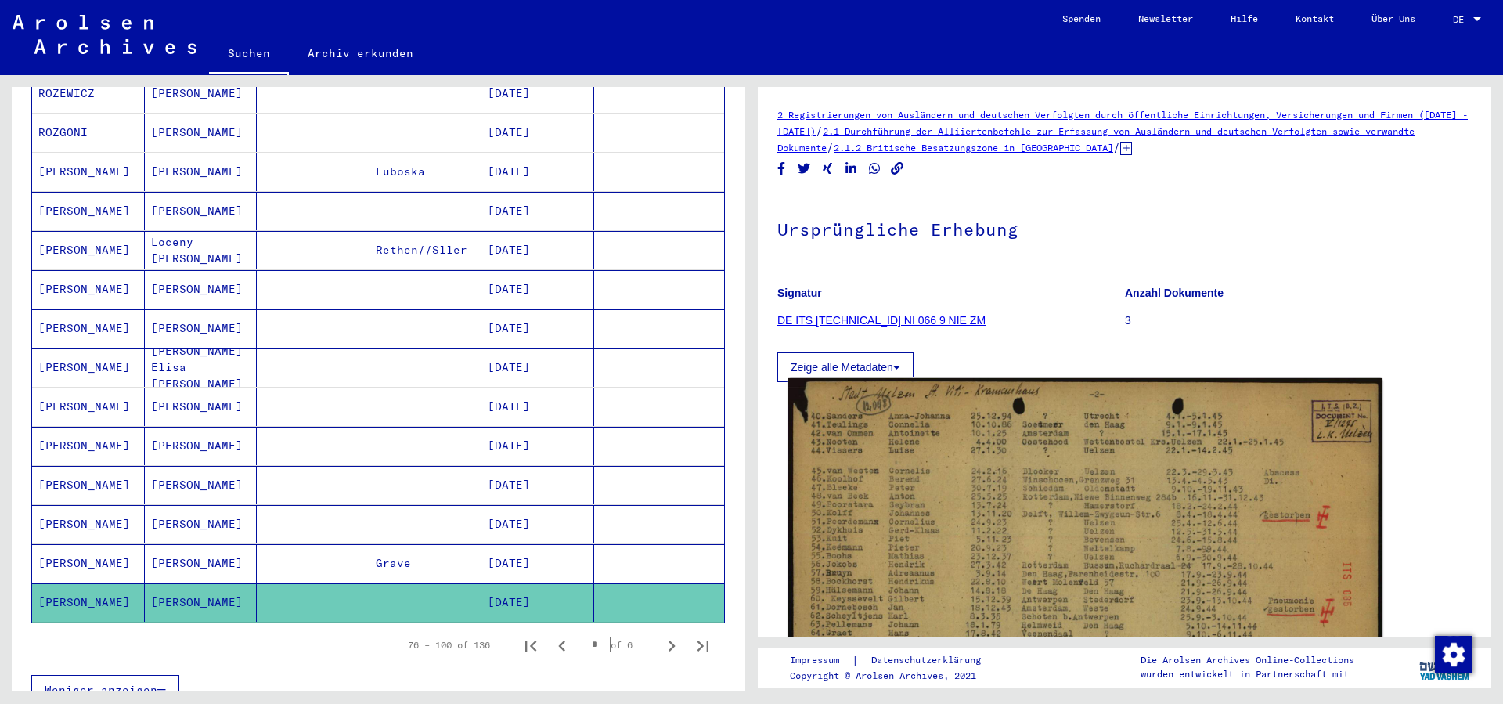
click at [907, 591] on img at bounding box center [1085, 586] width 594 height 417
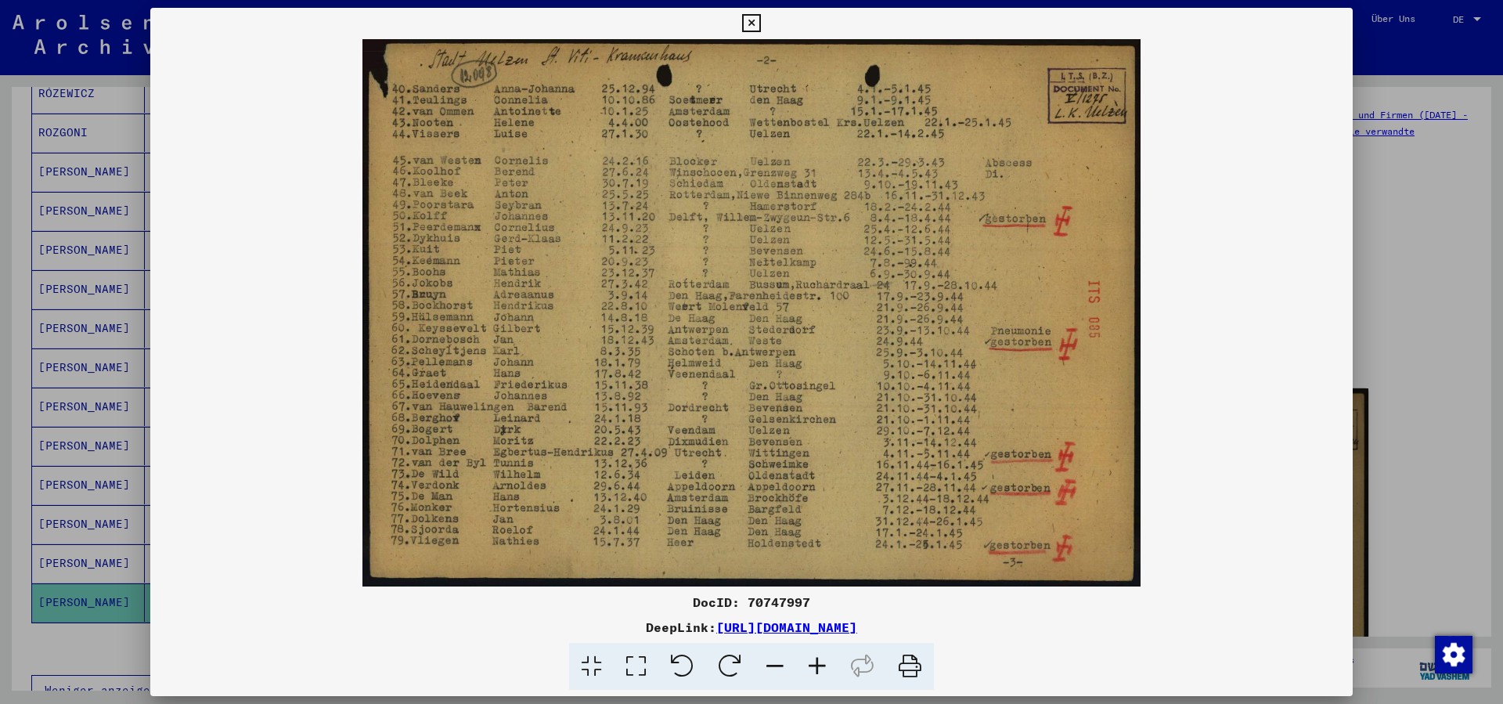
click at [760, 23] on icon at bounding box center [751, 23] width 18 height 19
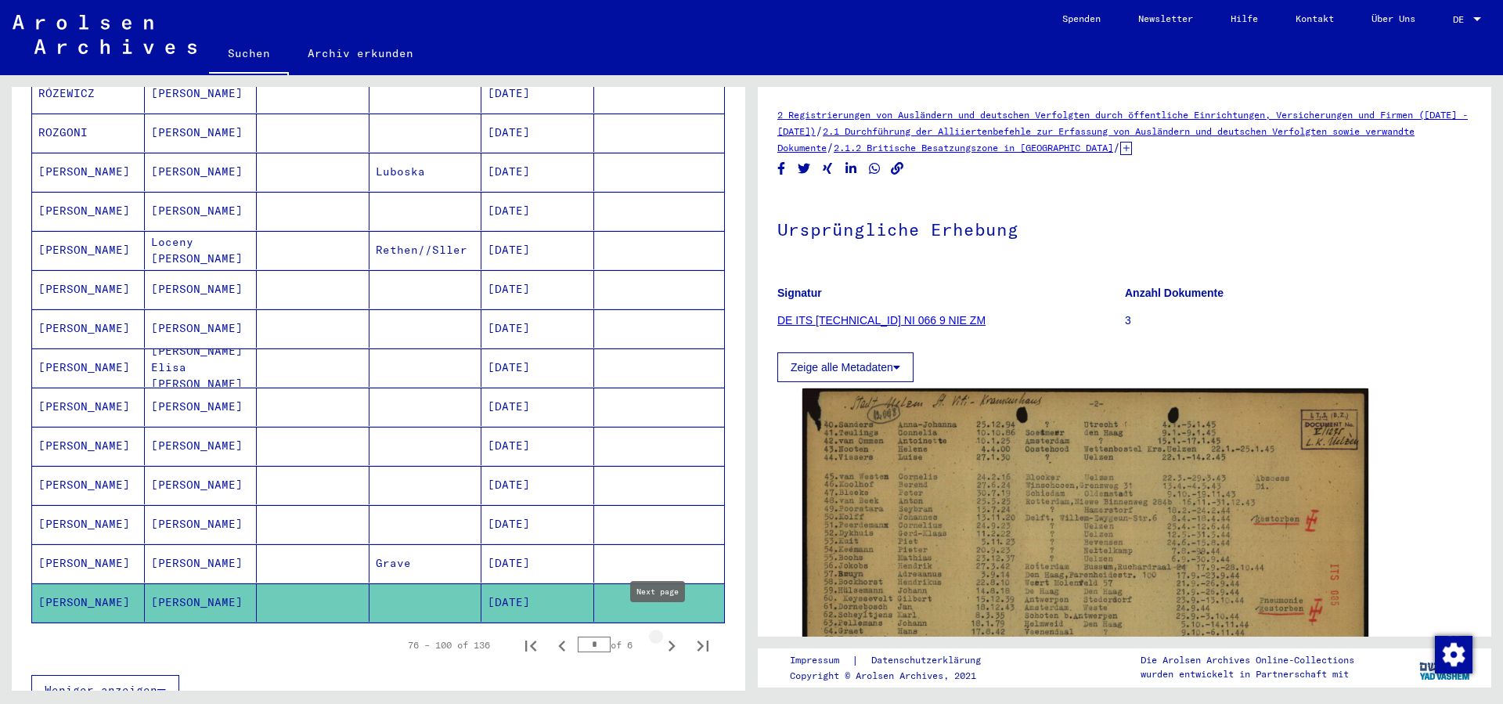
click at [661, 635] on icon "Next page" at bounding box center [672, 646] width 22 height 22
type input "*"
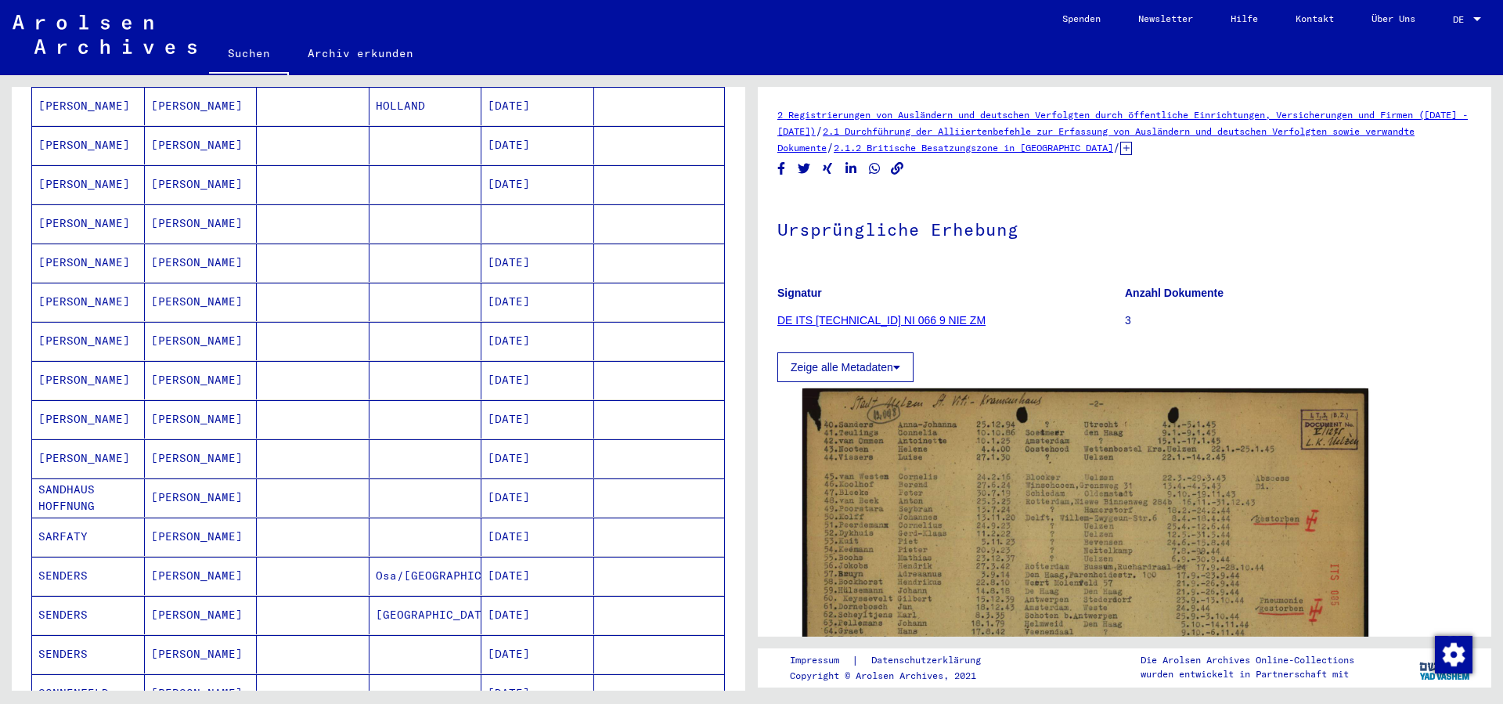
scroll to position [182, 0]
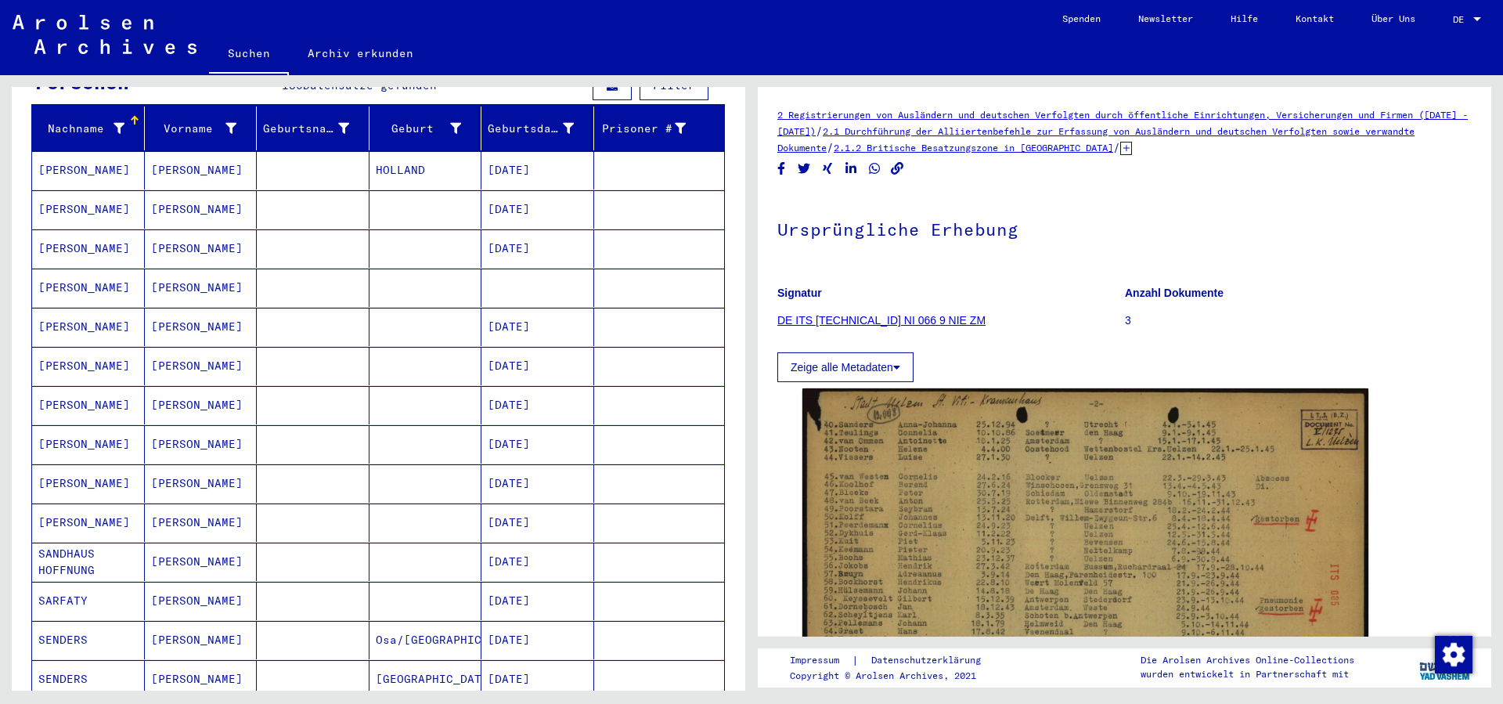
click at [197, 194] on mat-cell "[PERSON_NAME]" at bounding box center [201, 209] width 113 height 38
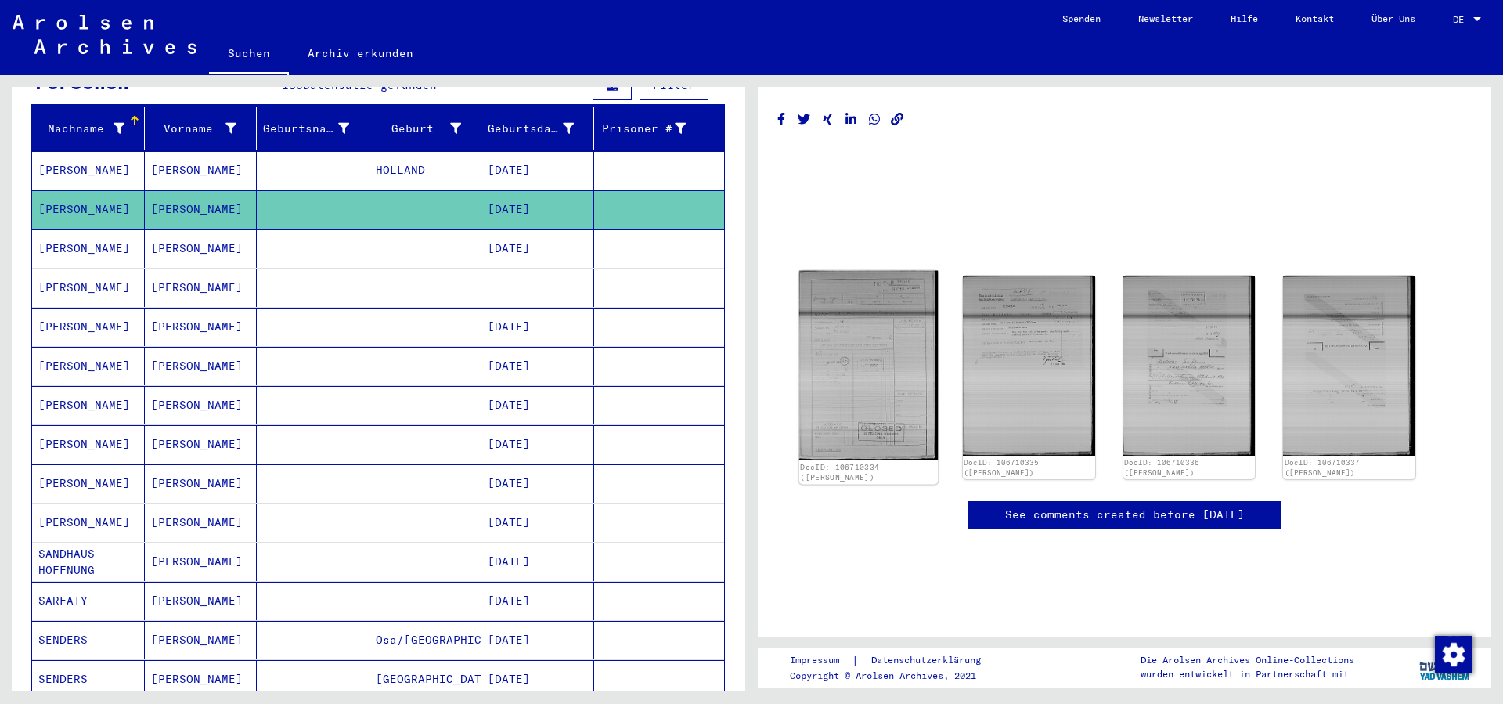
click at [902, 340] on img at bounding box center [868, 365] width 139 height 189
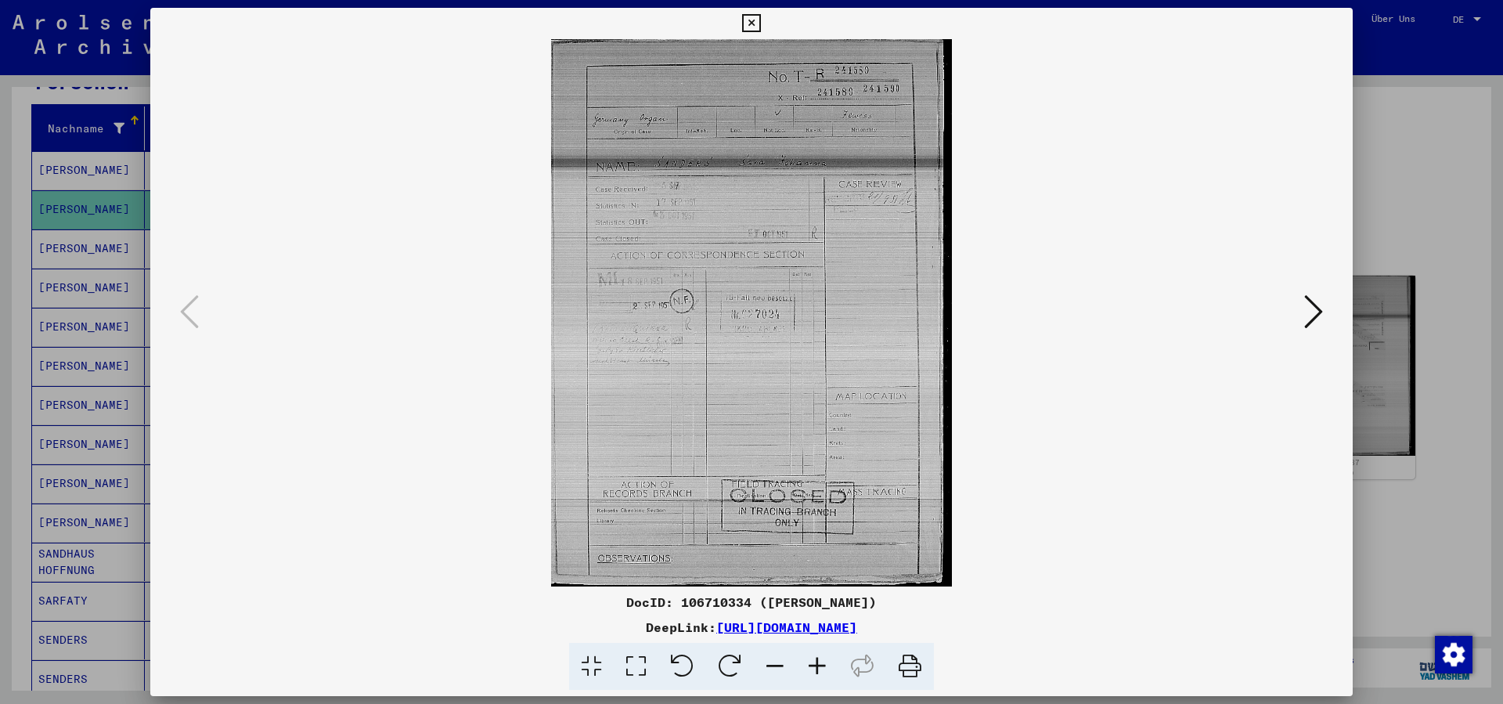
click at [1318, 309] on icon at bounding box center [1313, 312] width 19 height 38
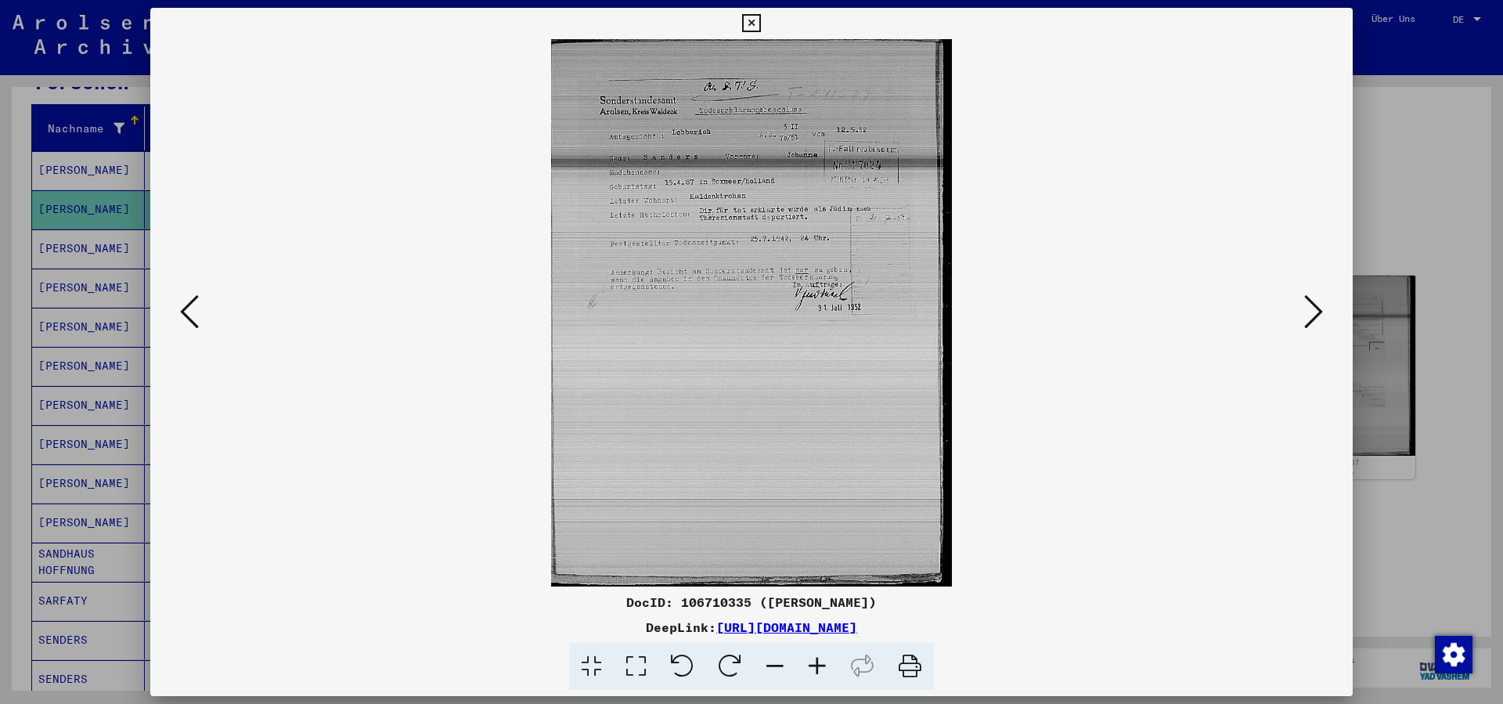
click at [1318, 309] on icon at bounding box center [1313, 312] width 19 height 38
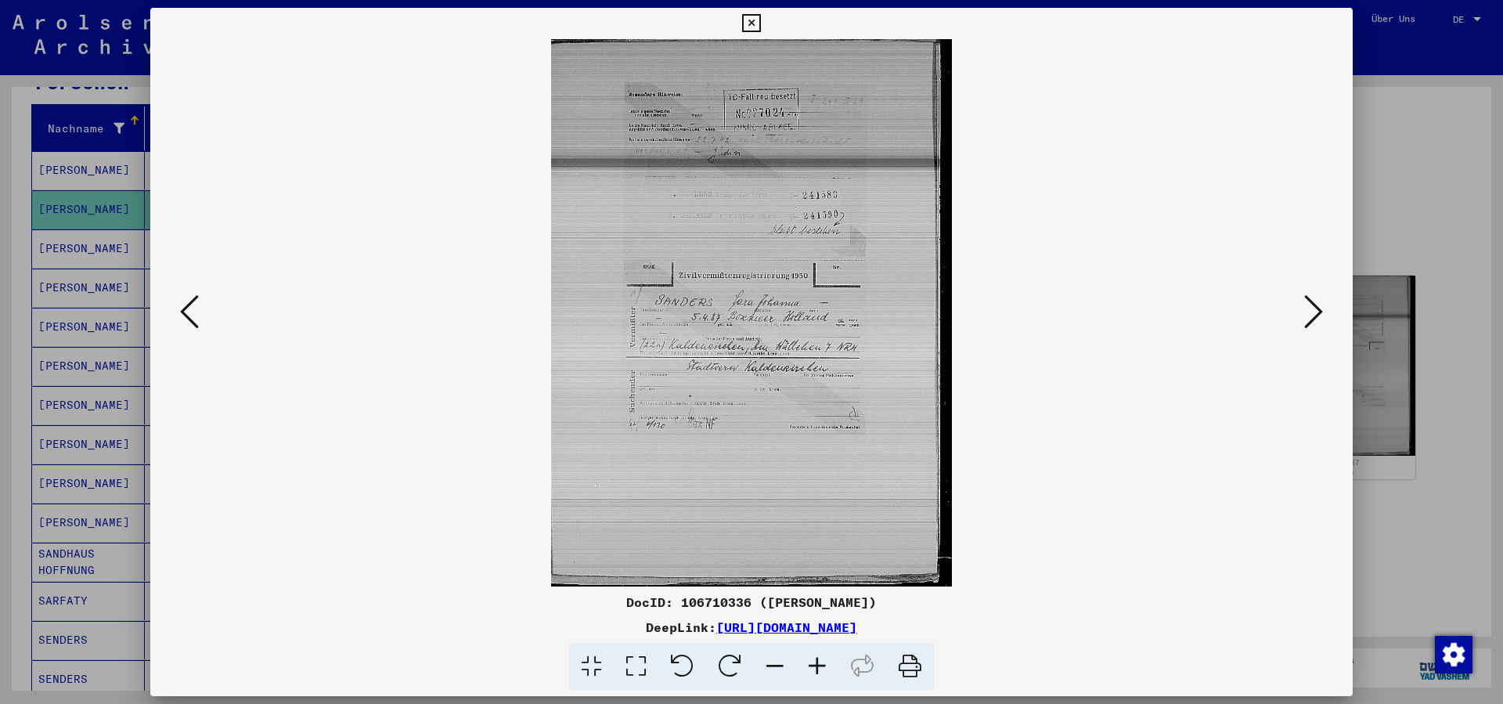
click at [1318, 309] on icon at bounding box center [1313, 312] width 19 height 38
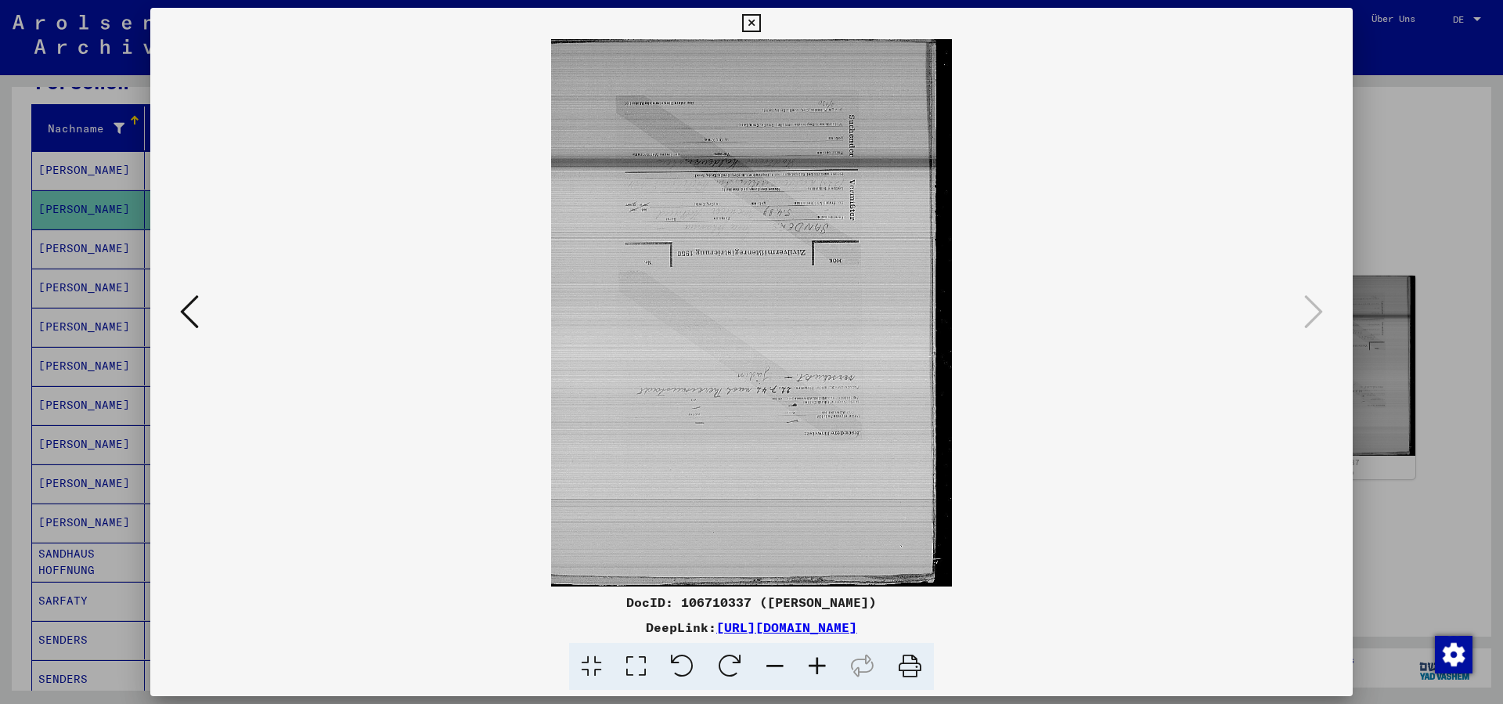
click at [1397, 182] on div at bounding box center [751, 352] width 1503 height 704
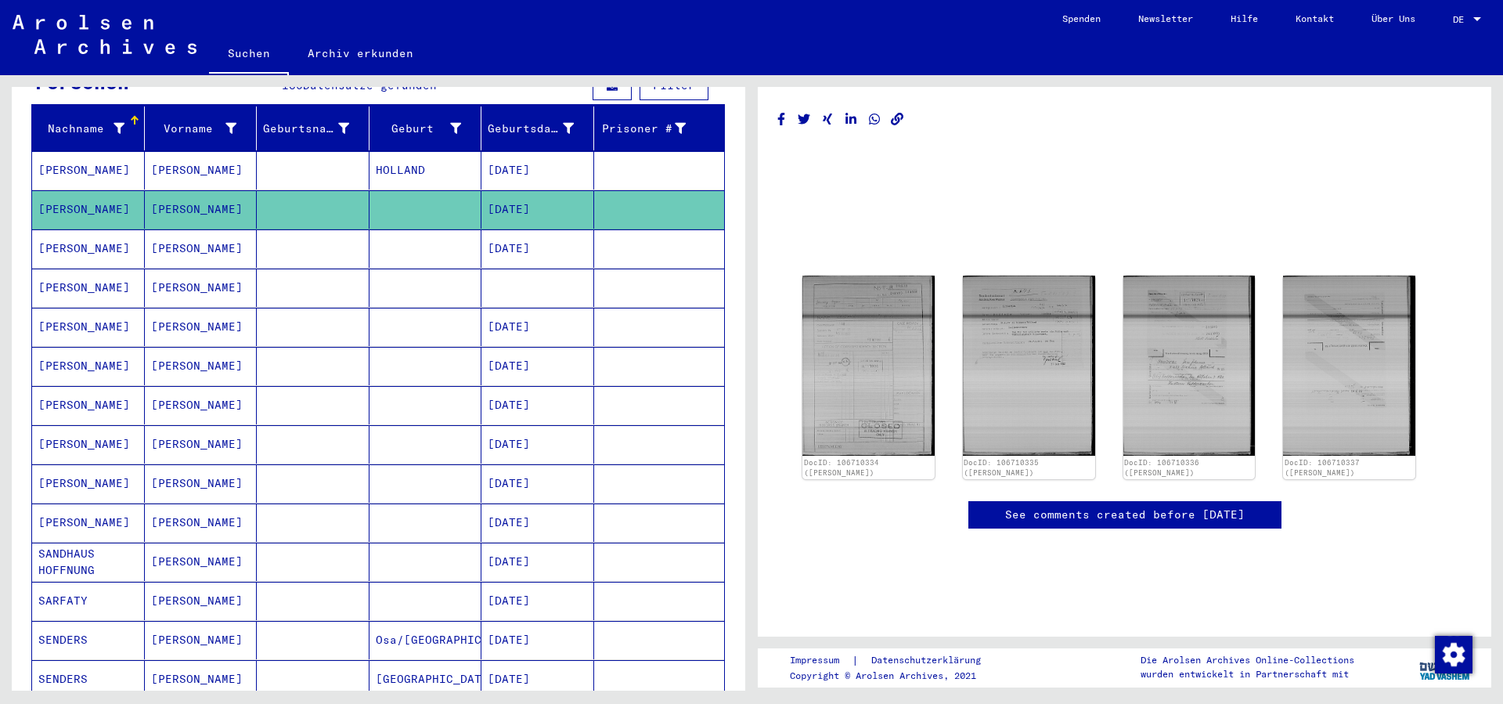
click at [211, 279] on mat-cell "[PERSON_NAME]" at bounding box center [201, 288] width 113 height 38
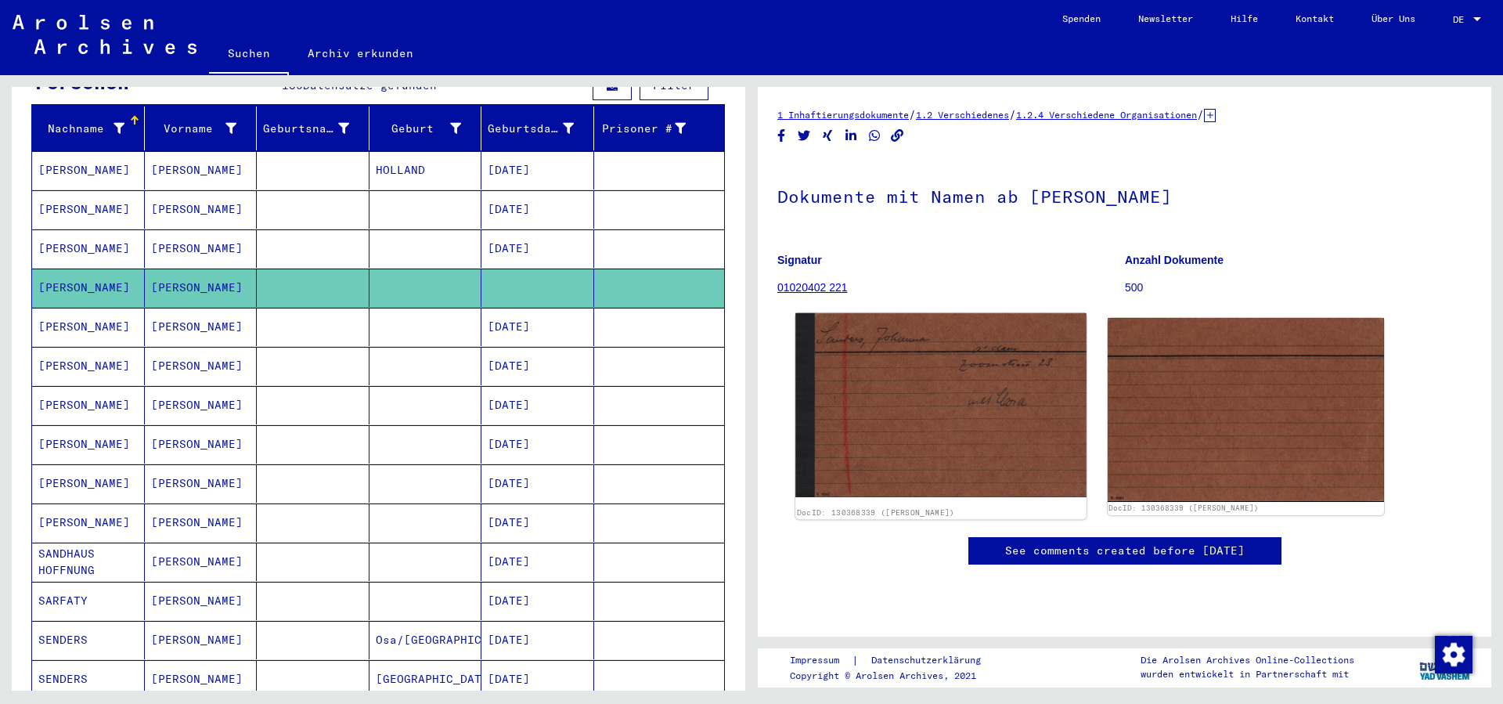
click at [882, 442] on img at bounding box center [940, 405] width 290 height 184
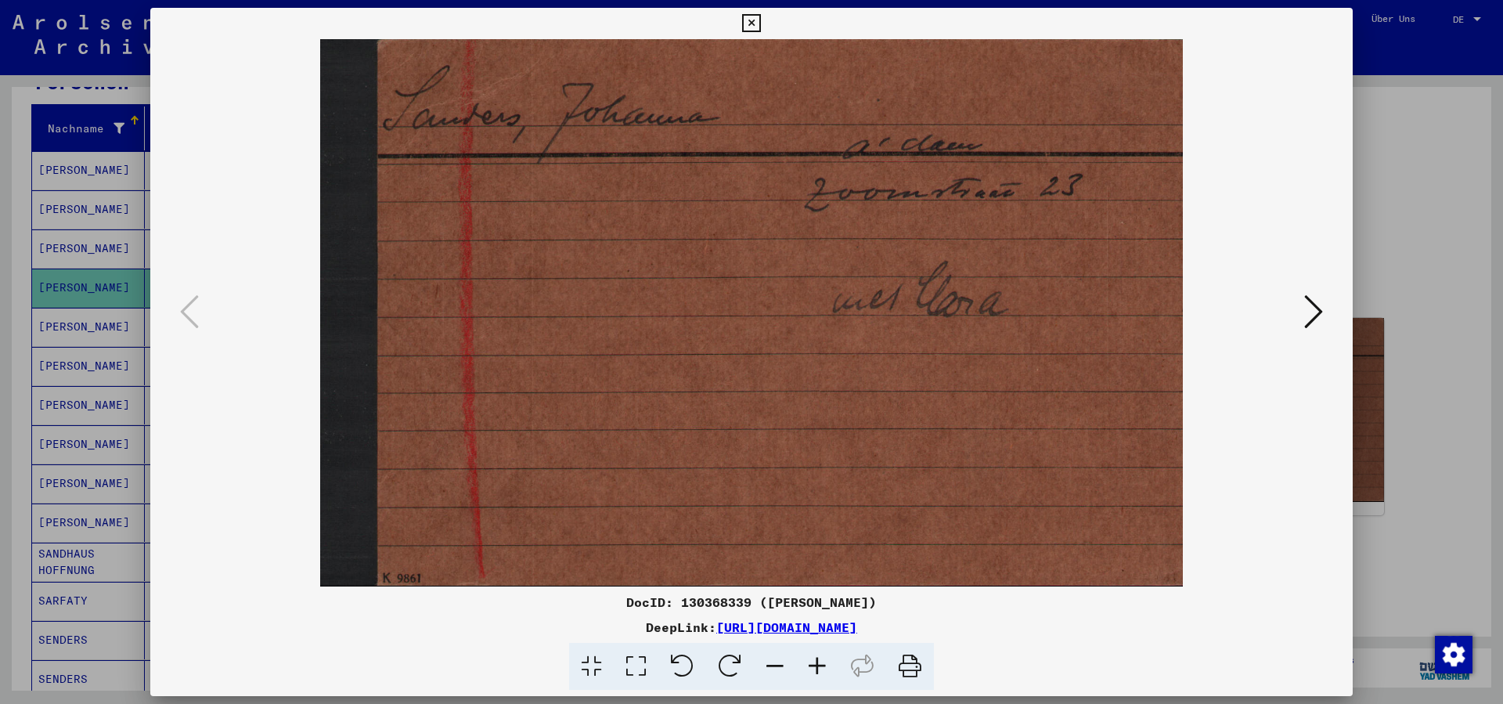
click at [760, 25] on icon at bounding box center [751, 23] width 18 height 19
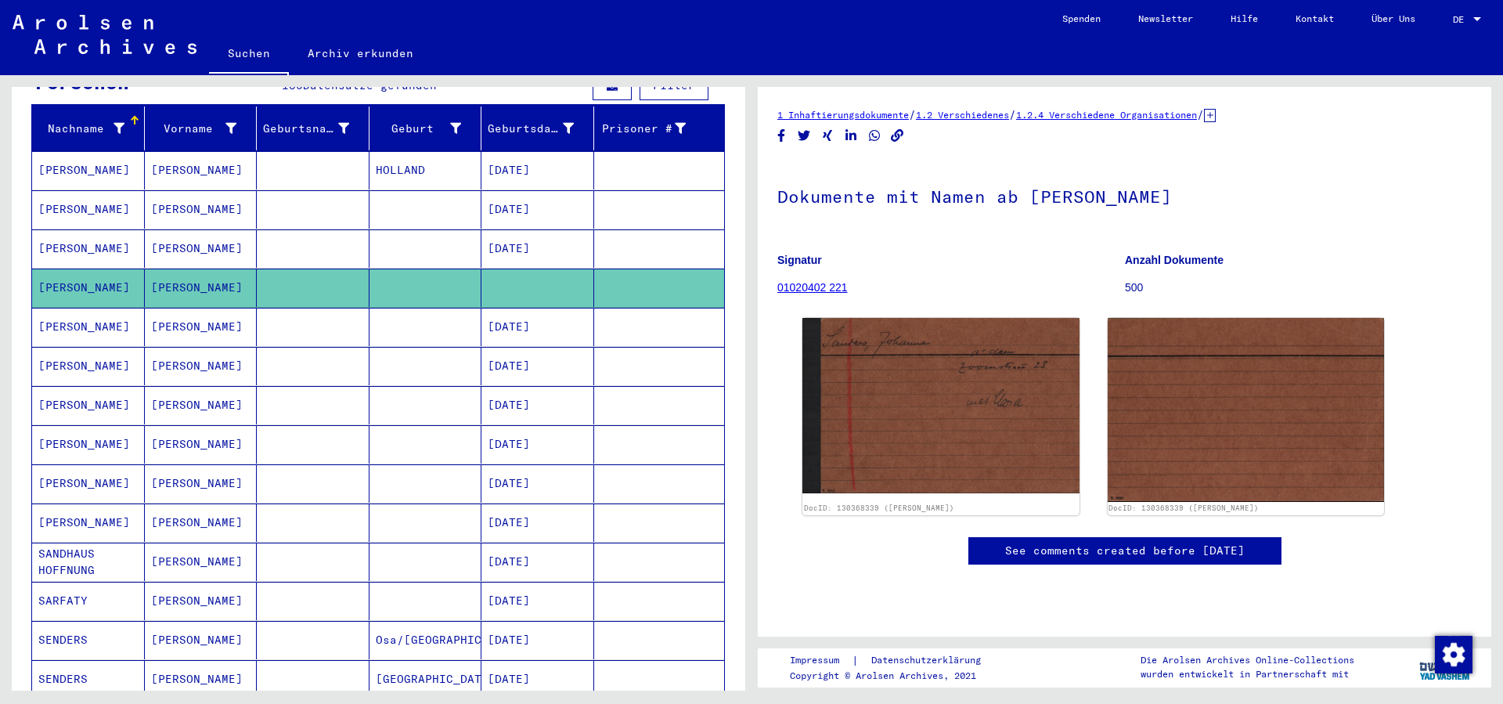
click at [201, 312] on mat-cell "[PERSON_NAME]" at bounding box center [201, 327] width 113 height 38
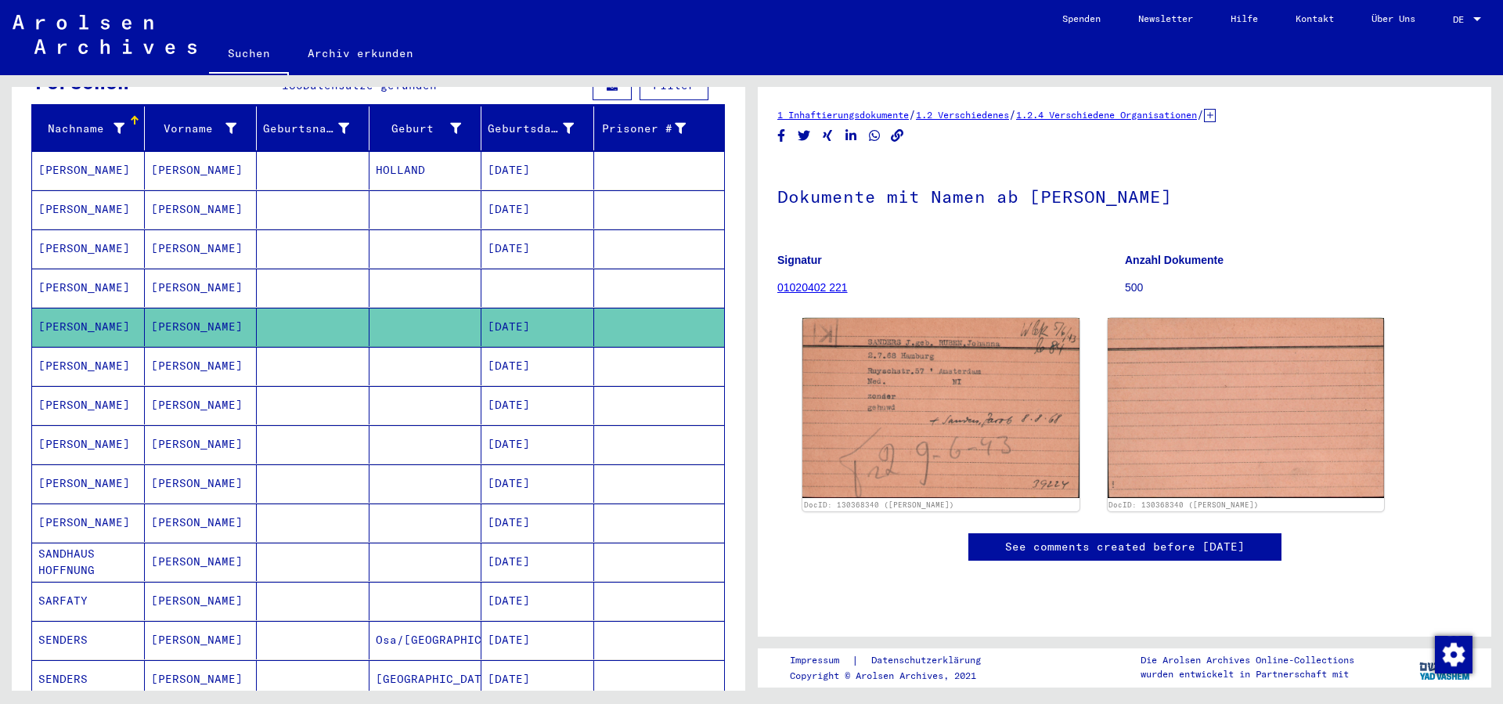
click at [203, 348] on mat-cell "[PERSON_NAME]" at bounding box center [201, 366] width 113 height 38
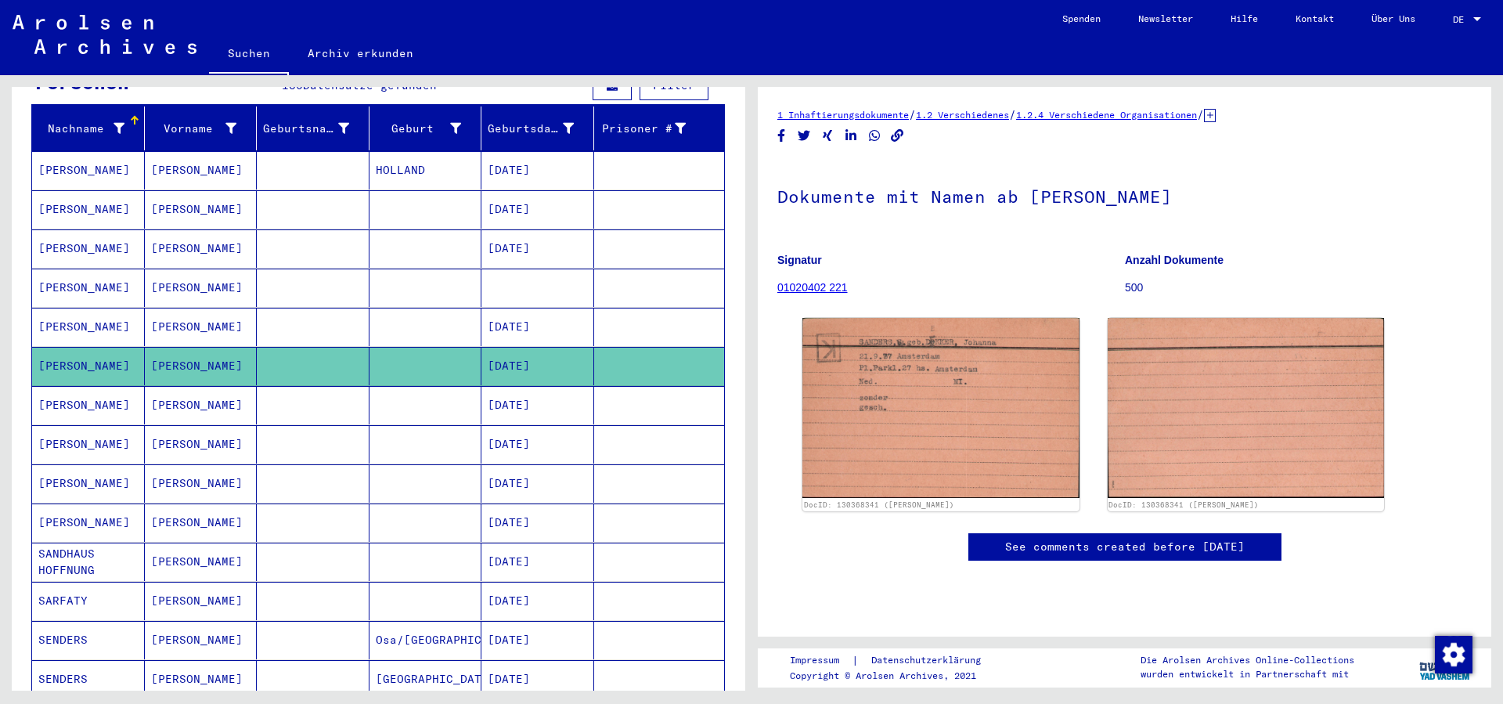
click at [200, 395] on mat-cell "[PERSON_NAME]" at bounding box center [201, 405] width 113 height 38
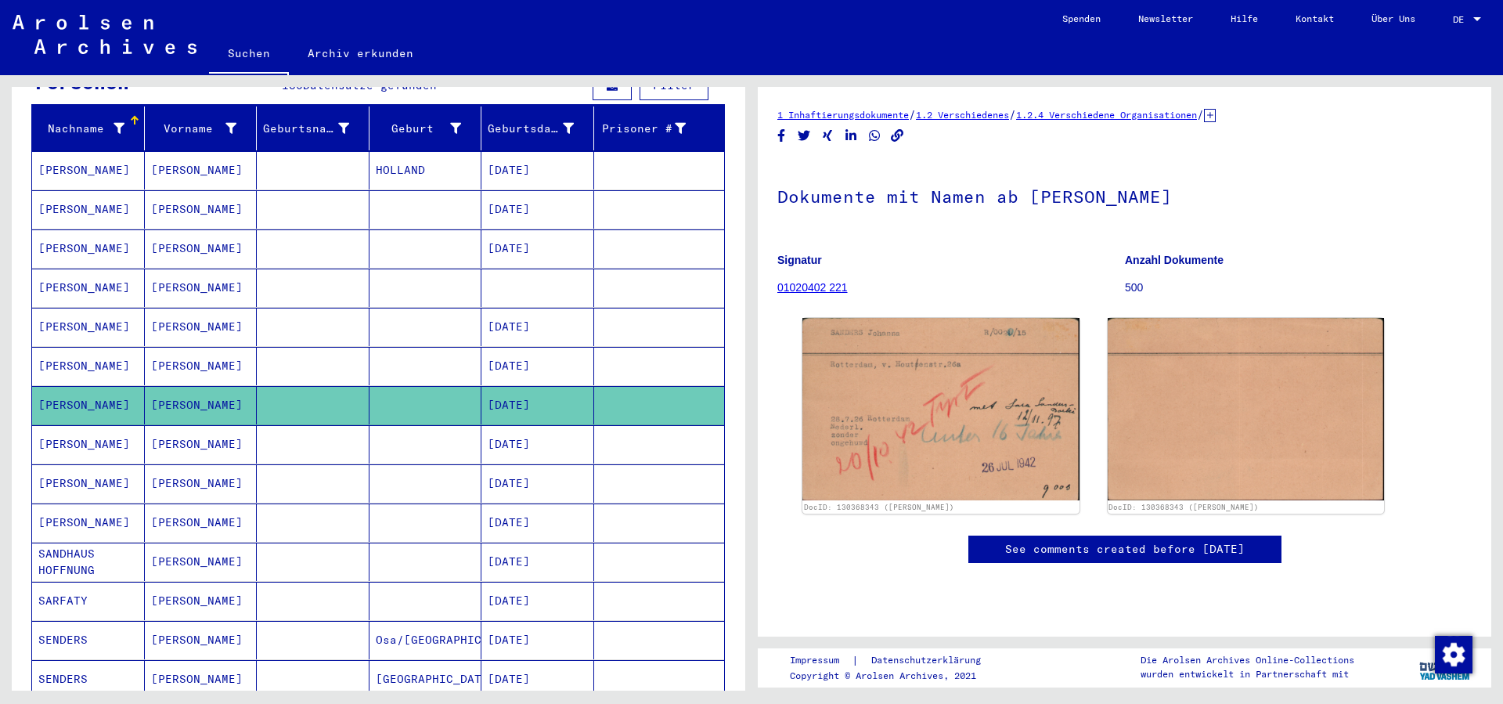
click at [216, 434] on mat-cell "[PERSON_NAME]" at bounding box center [201, 444] width 113 height 38
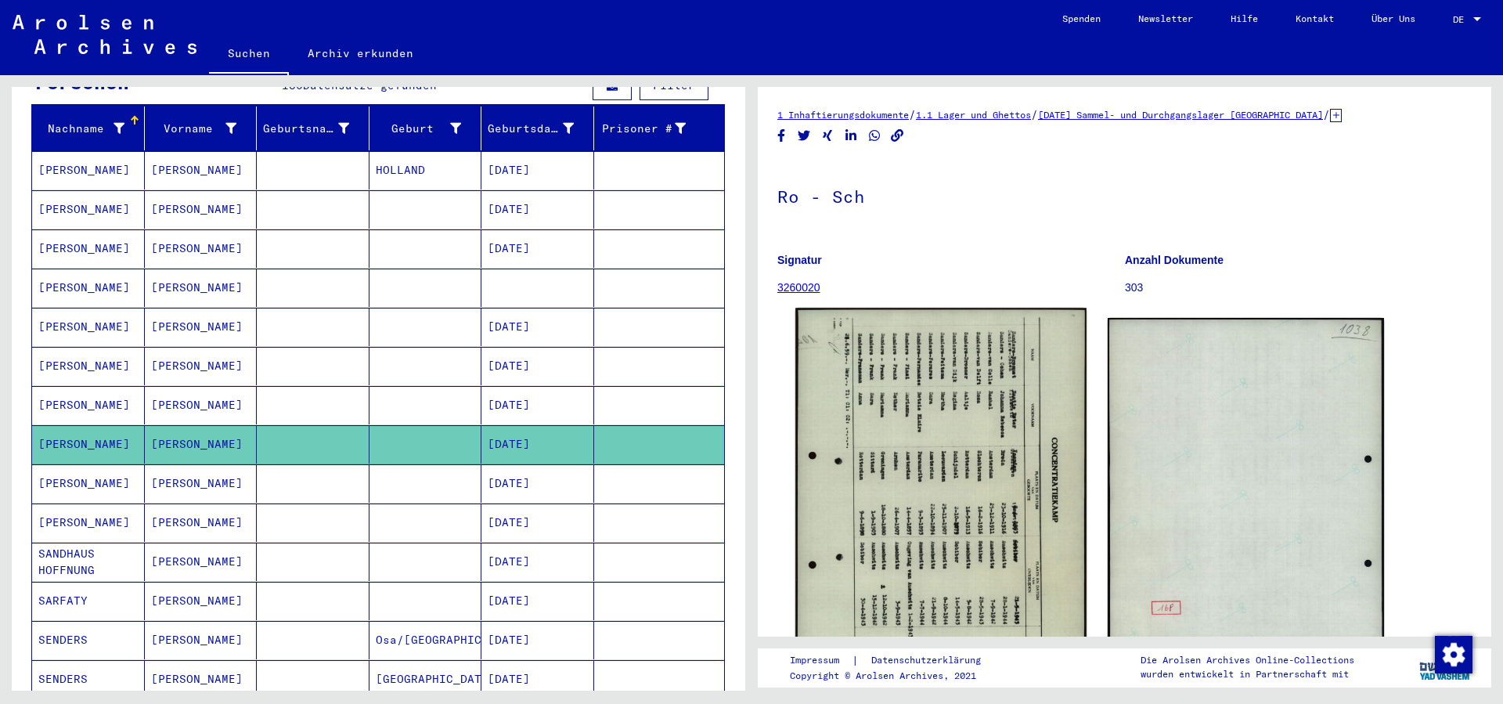
click at [832, 515] on img at bounding box center [940, 511] width 290 height 406
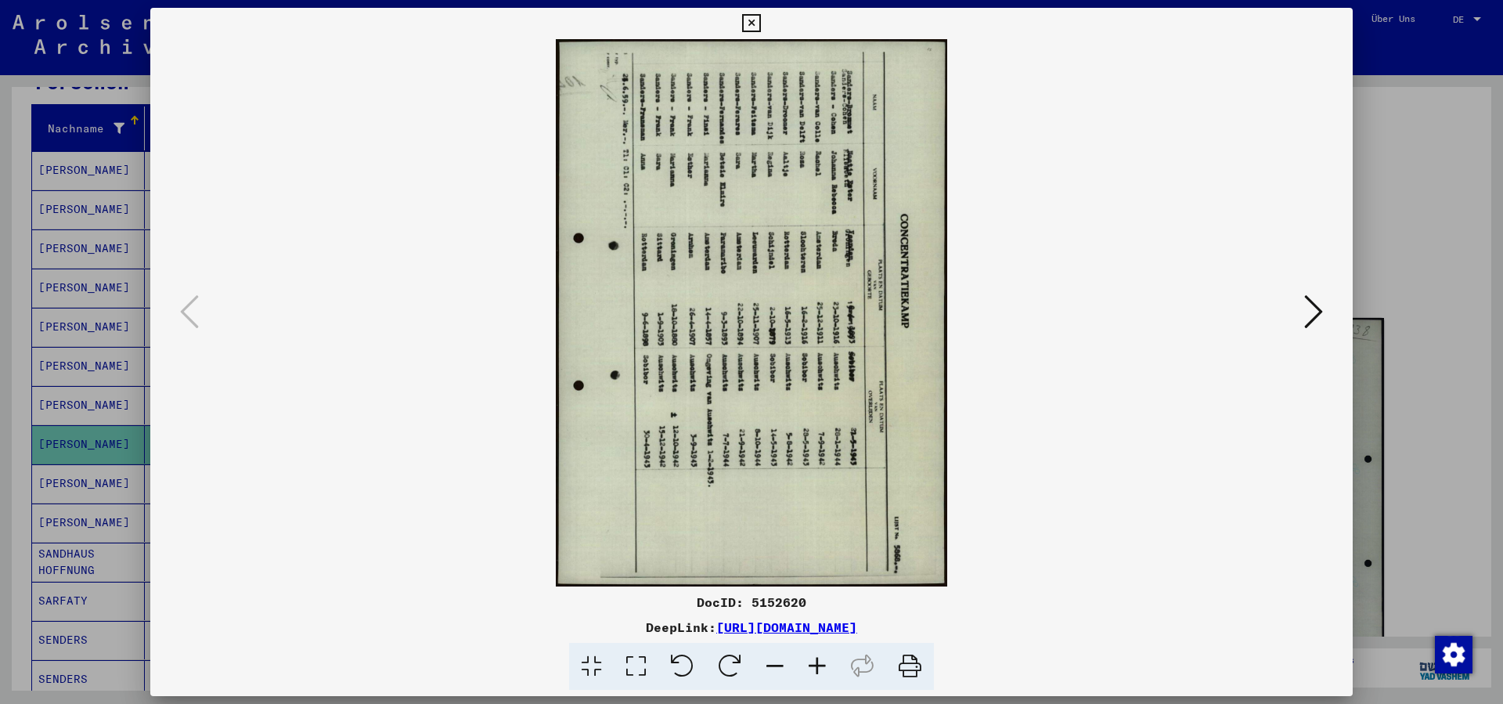
click at [688, 660] on icon at bounding box center [682, 667] width 48 height 48
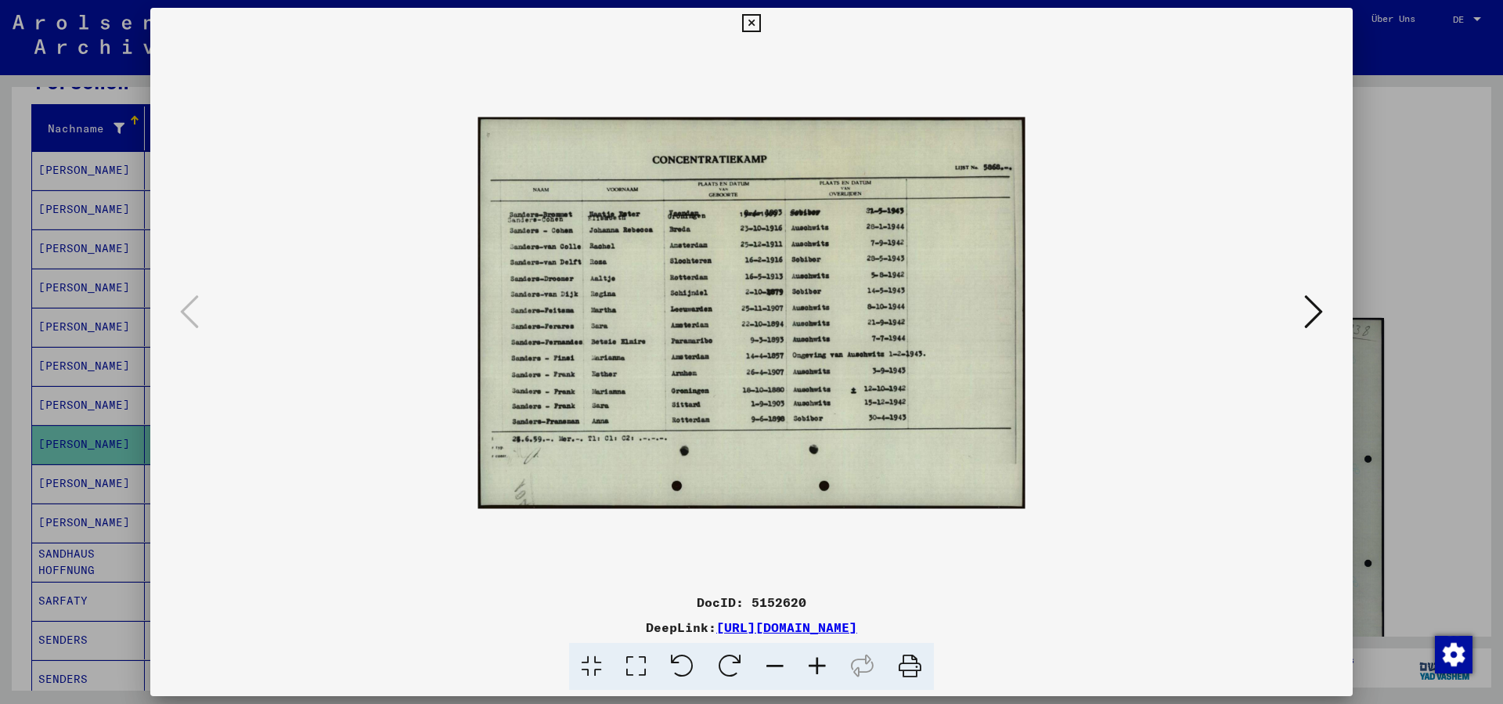
click at [813, 665] on icon at bounding box center [817, 667] width 42 height 48
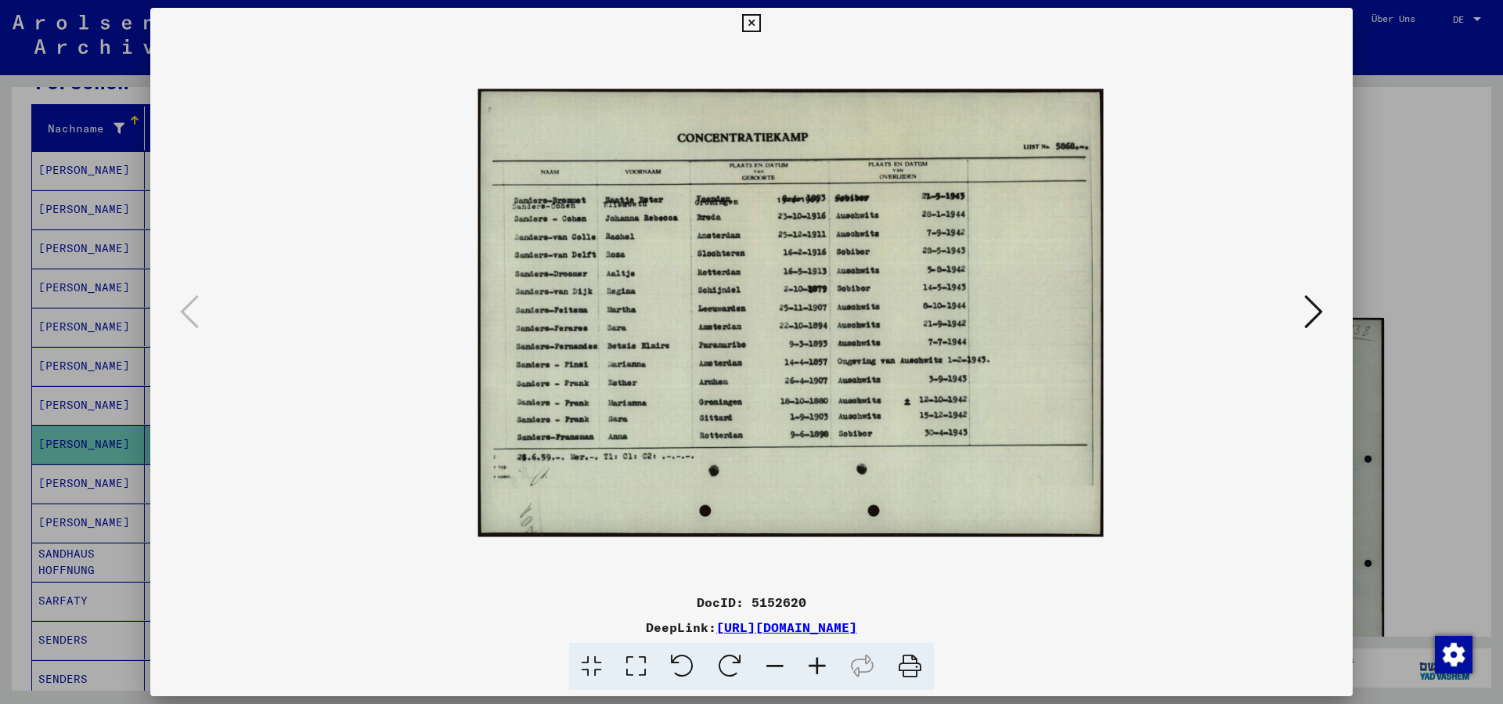
click at [813, 665] on icon at bounding box center [817, 667] width 42 height 48
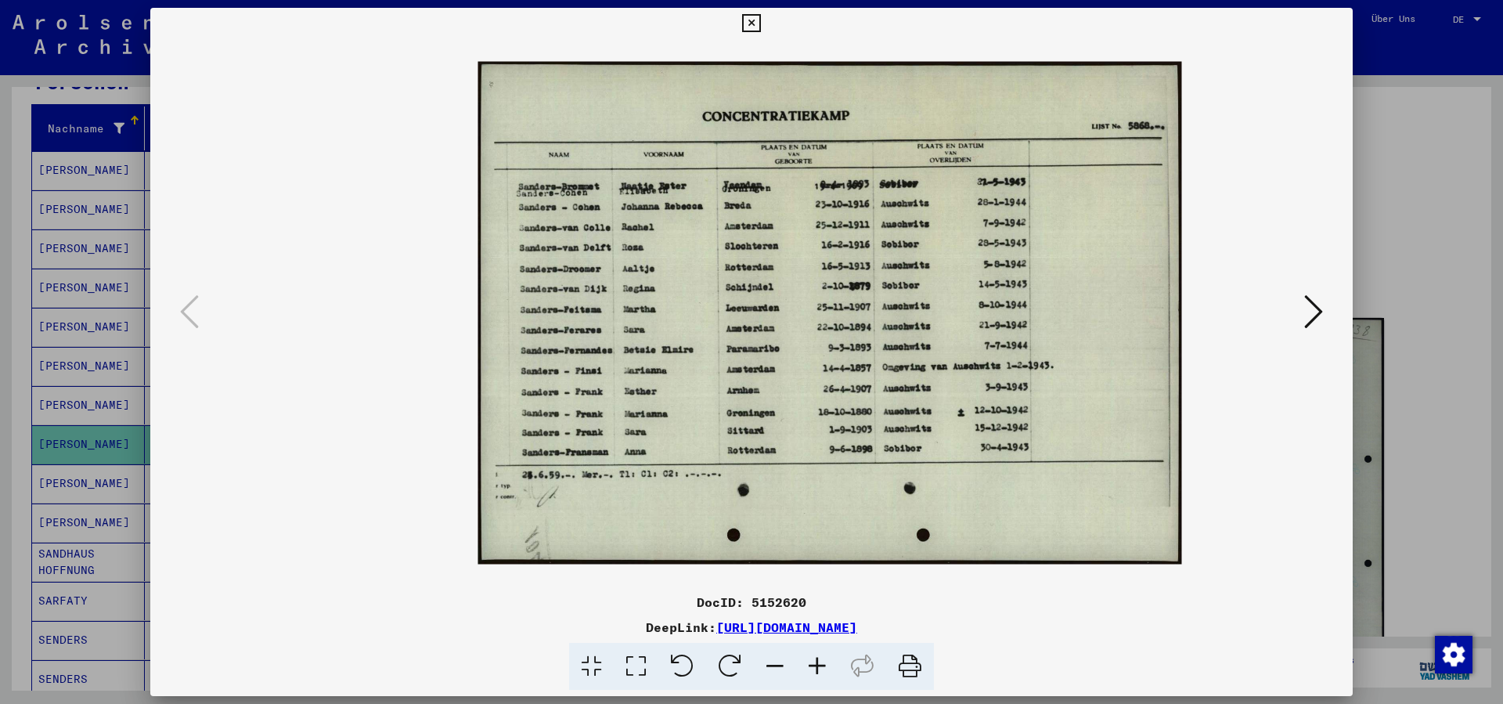
click at [813, 665] on icon at bounding box center [817, 667] width 42 height 48
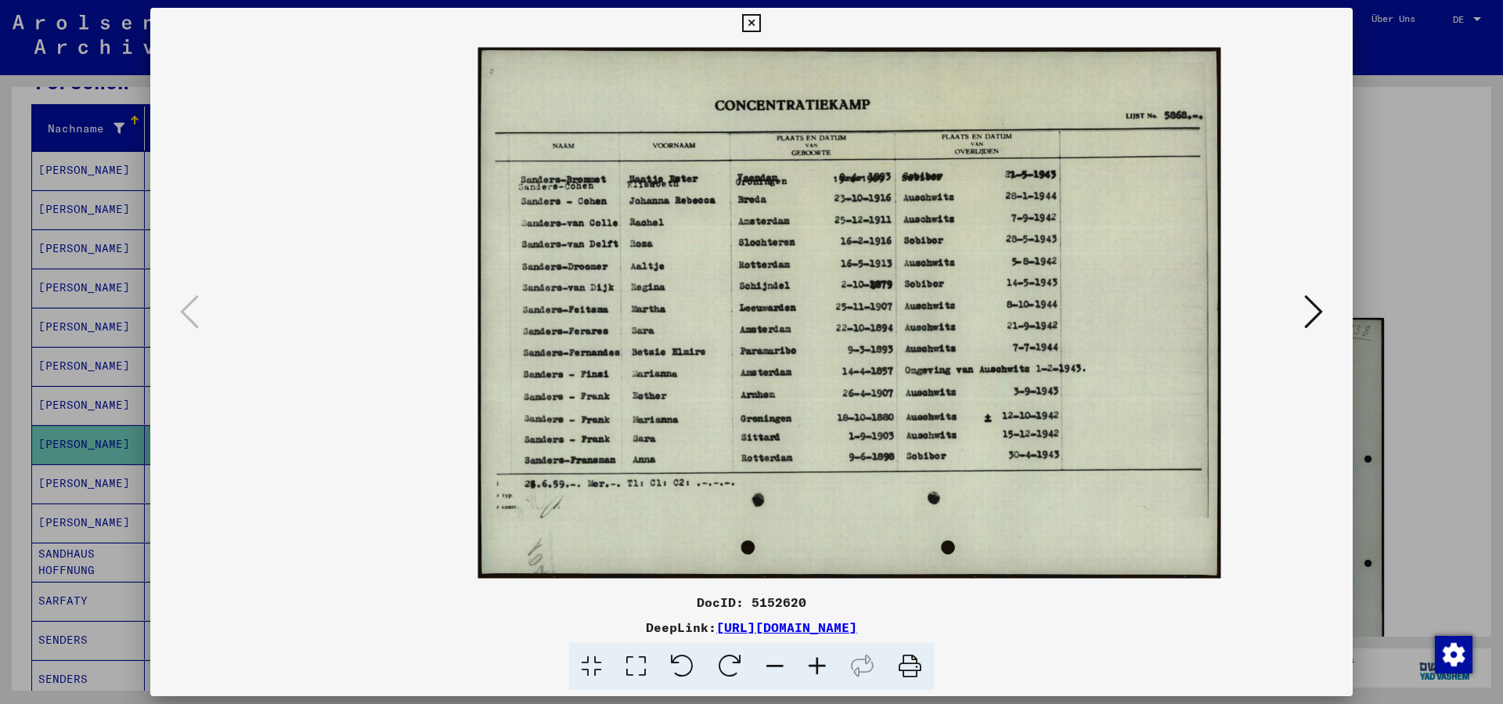
click at [813, 665] on icon at bounding box center [817, 667] width 42 height 48
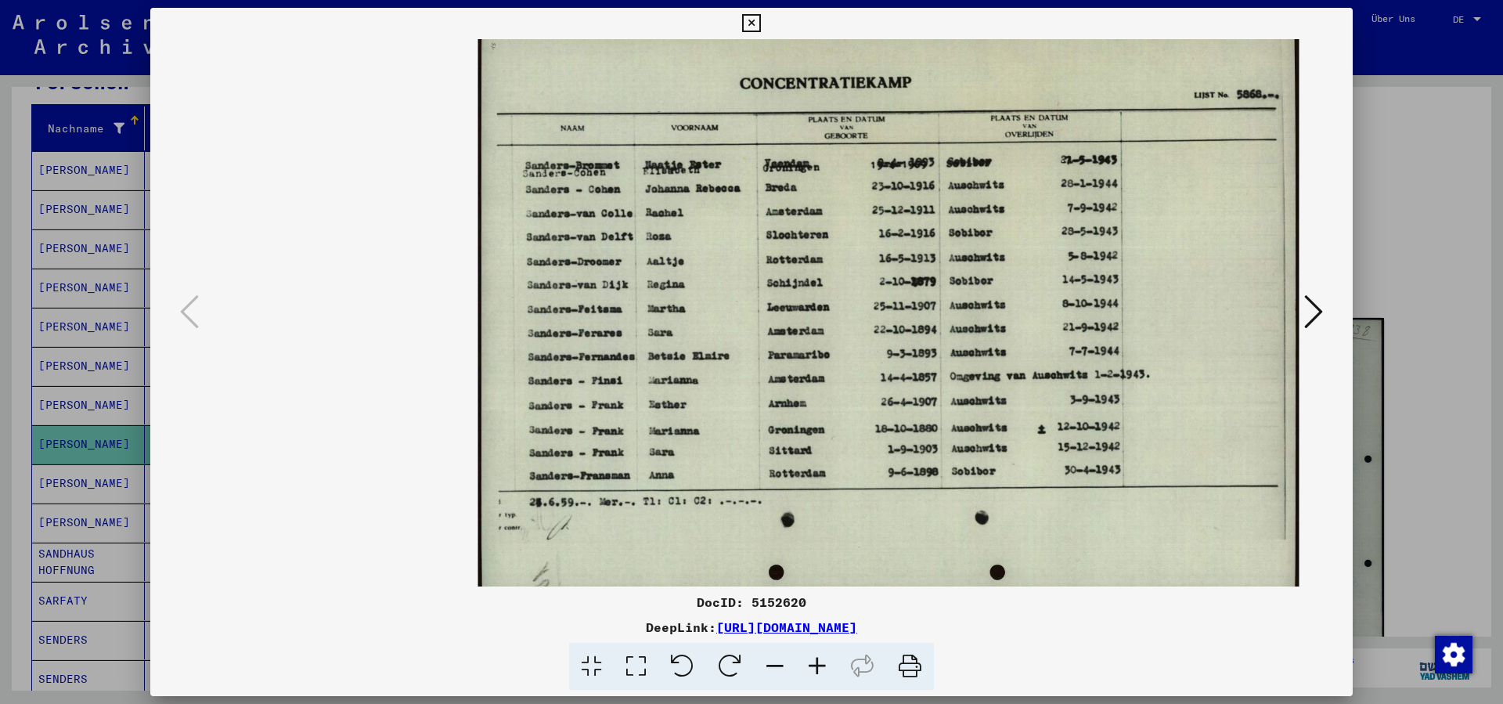
click at [760, 19] on icon at bounding box center [751, 23] width 18 height 19
